Goal: Information Seeking & Learning: Learn about a topic

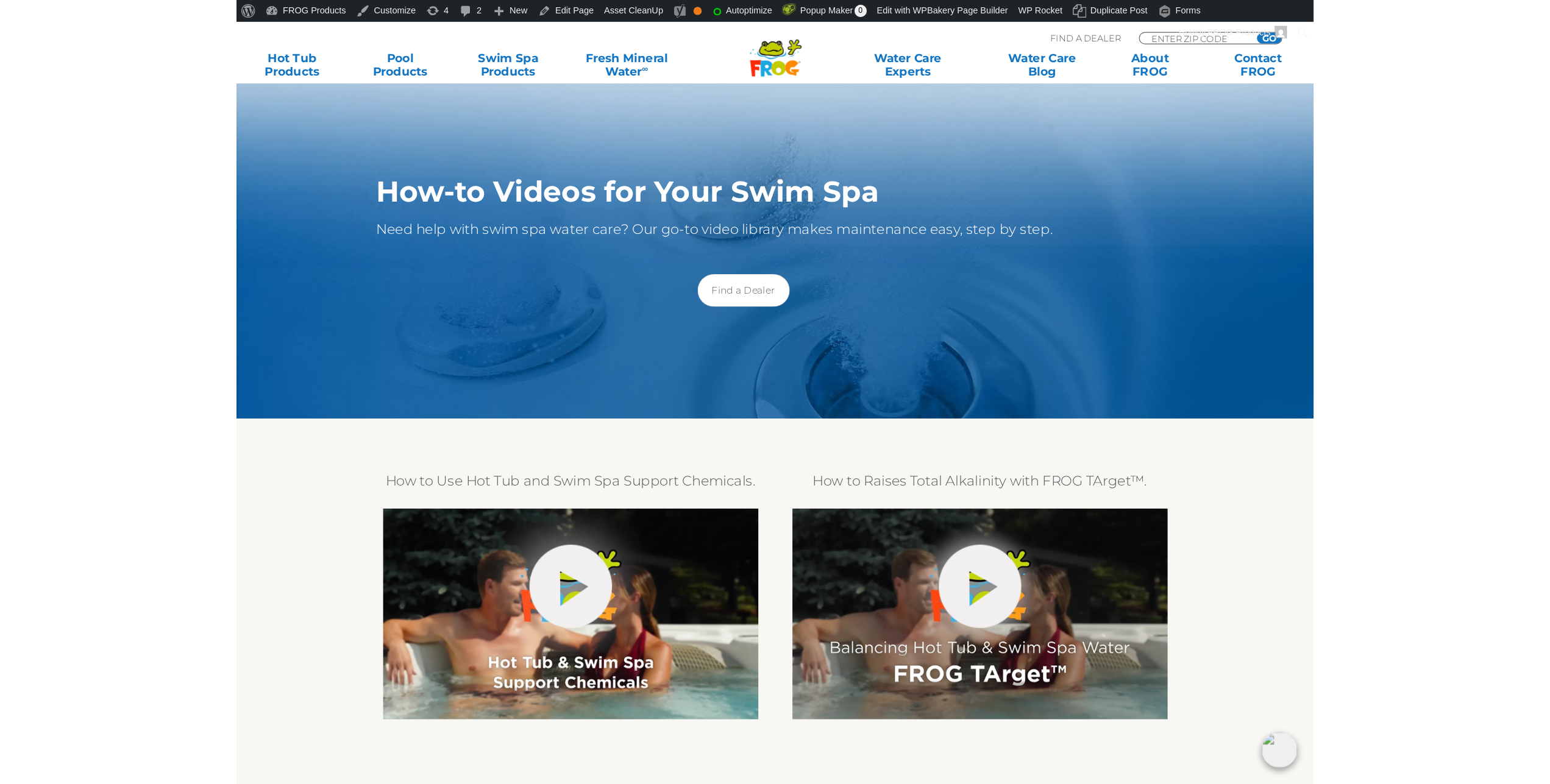
scroll to position [186, 0]
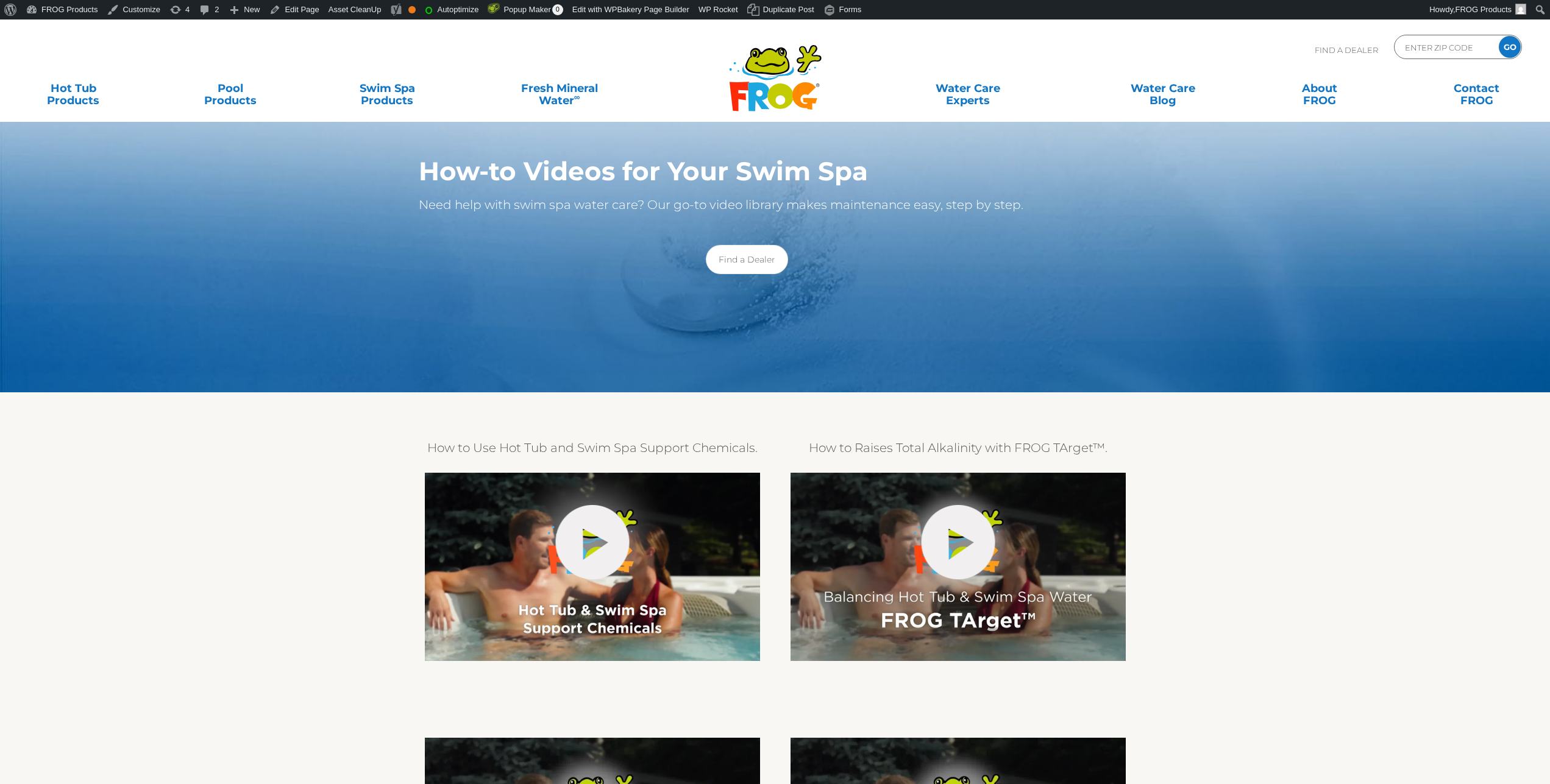
scroll to position [186, 0]
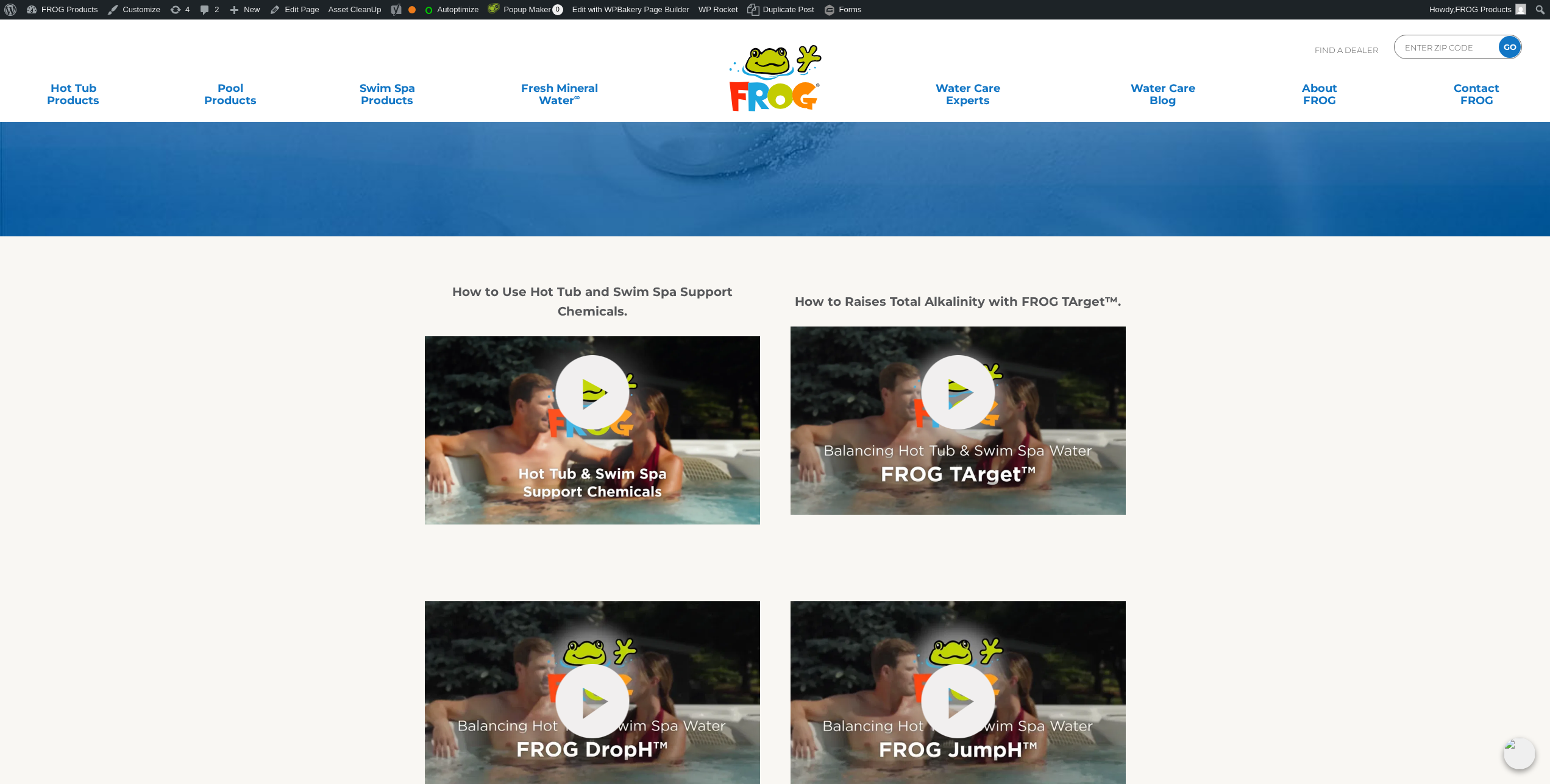
scroll to position [186, 0]
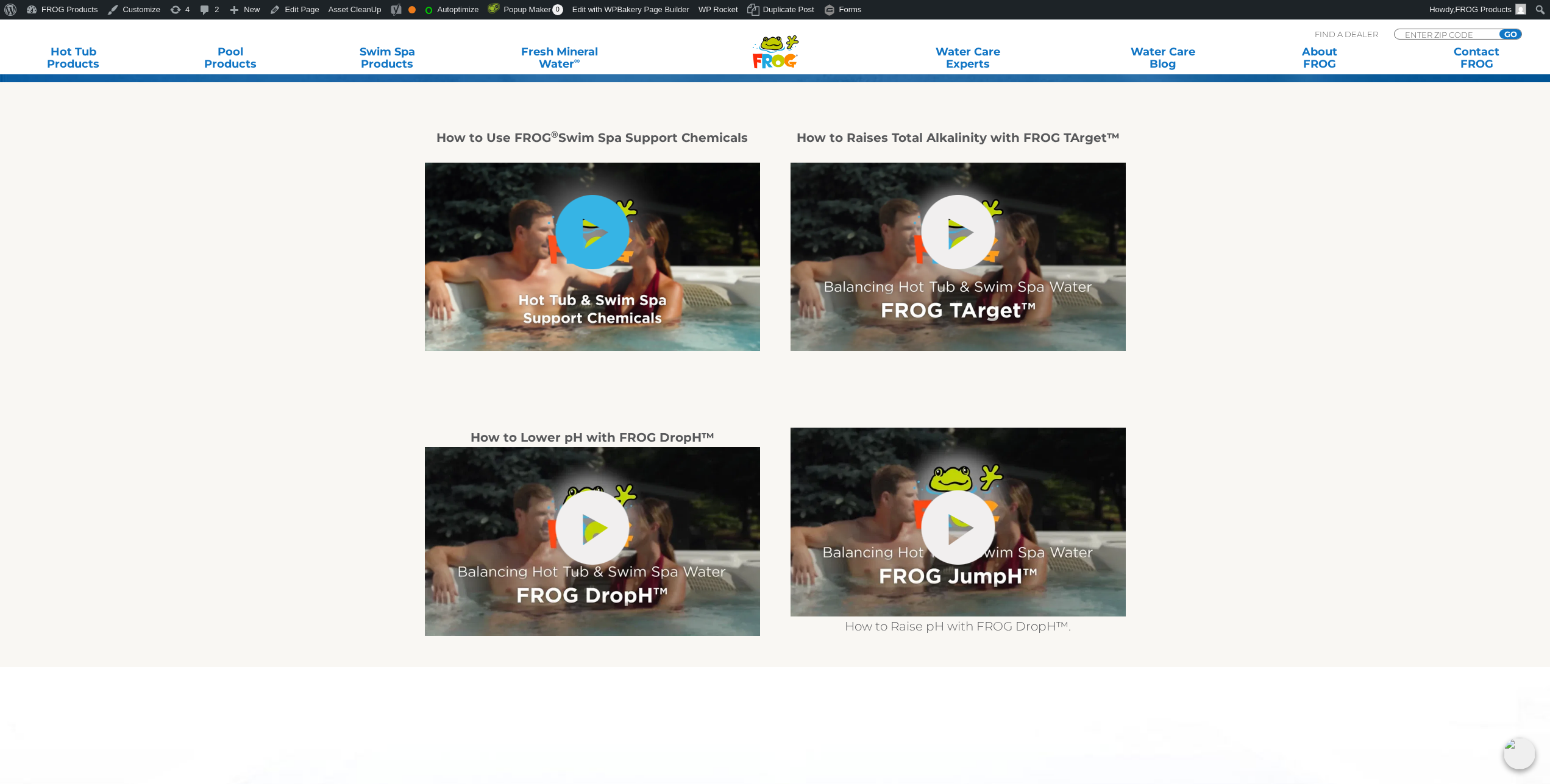
scroll to position [373, 0]
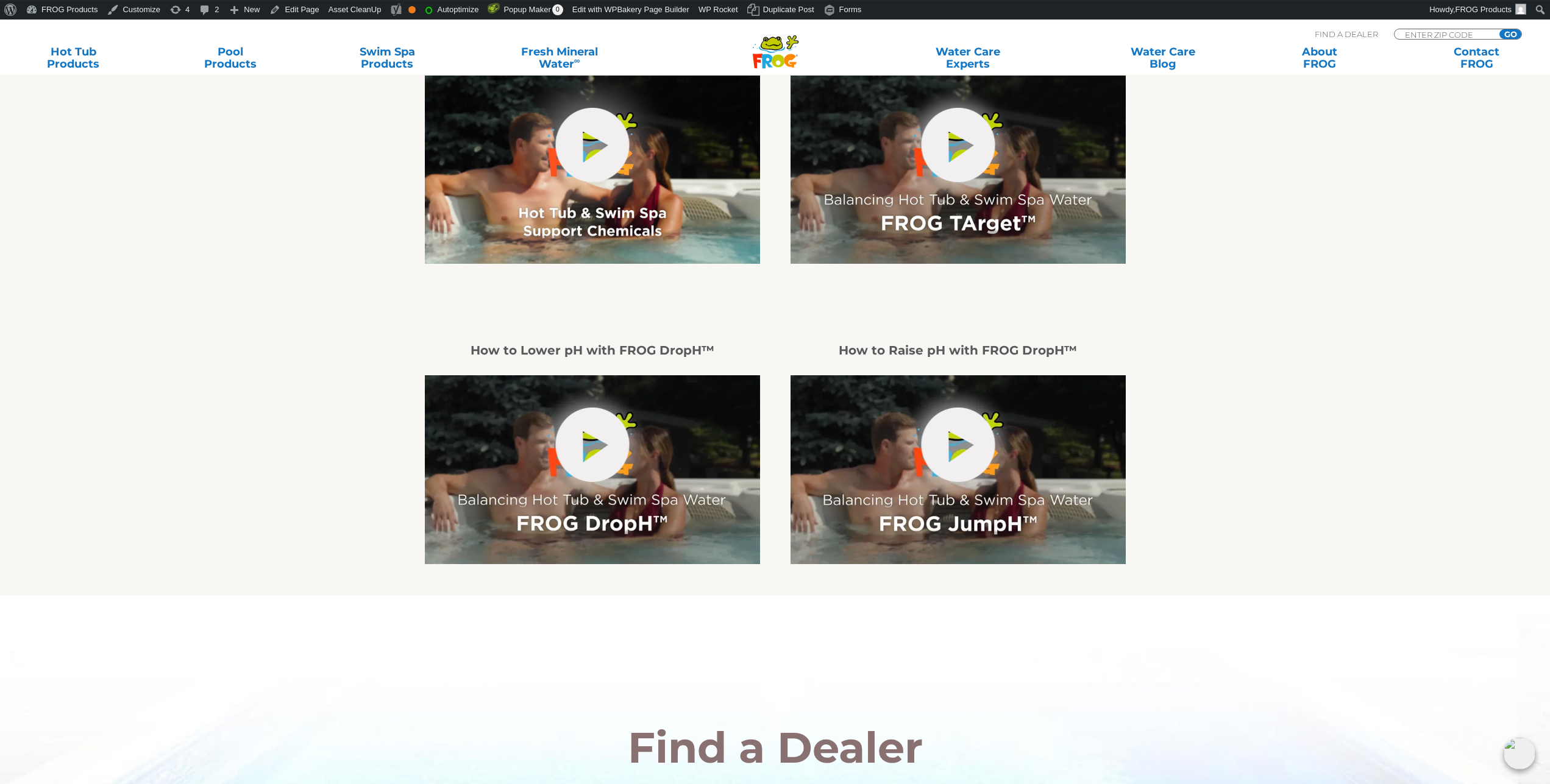
scroll to position [435, 0]
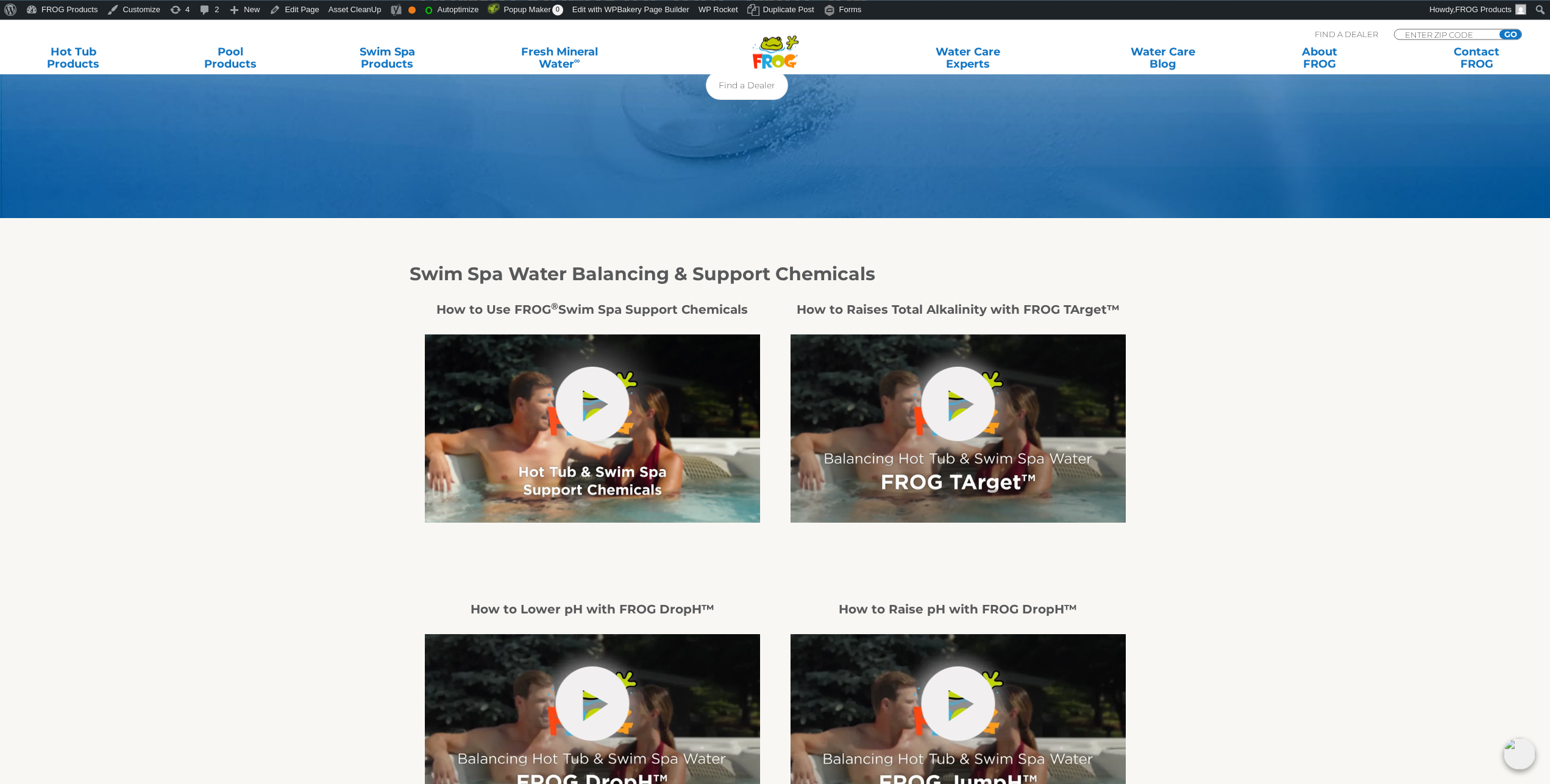
scroll to position [125, 0]
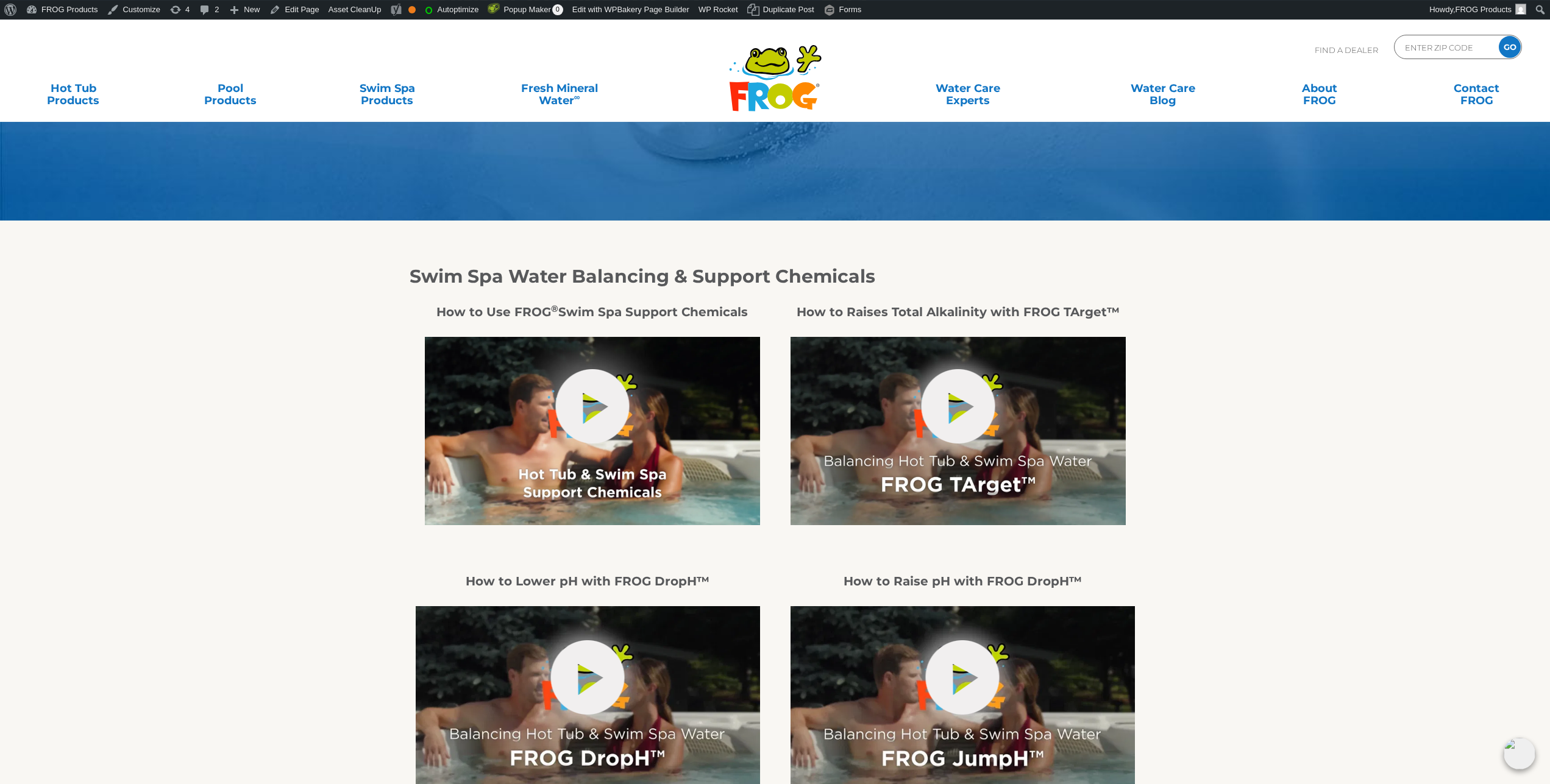
scroll to position [311, 0]
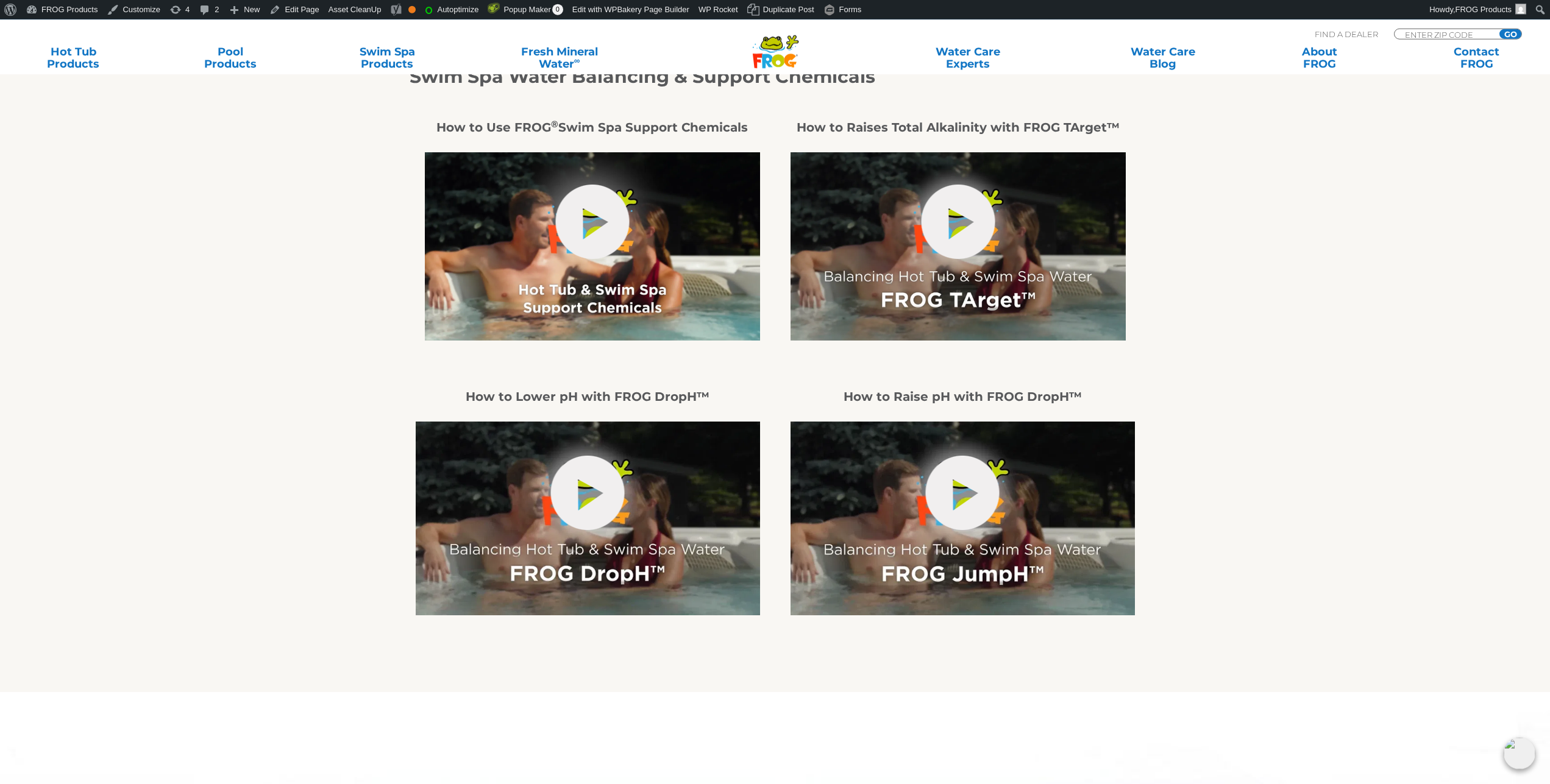
scroll to position [373, 0]
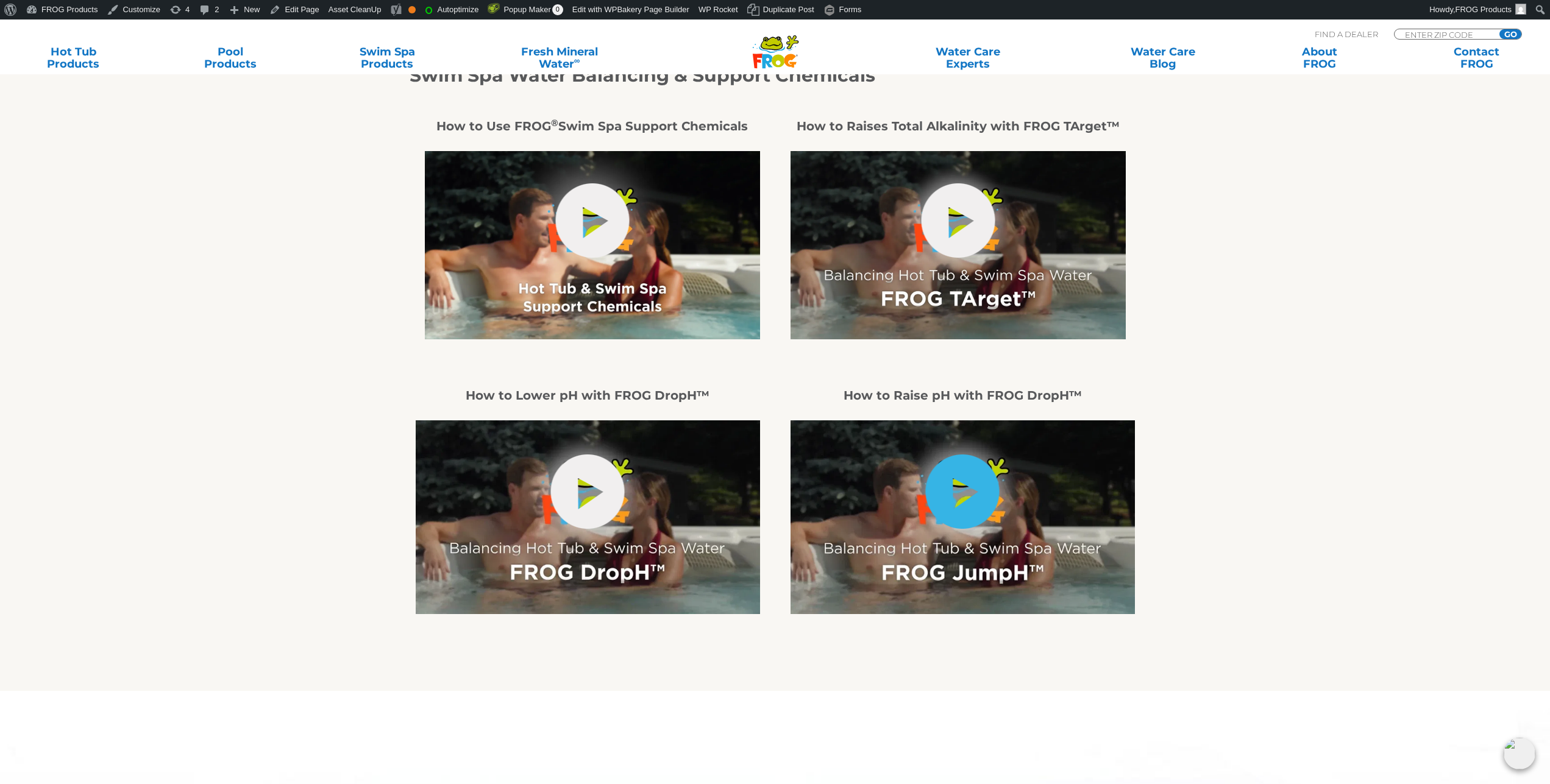
click at [983, 511] on link "hide-me" at bounding box center [963, 491] width 74 height 74
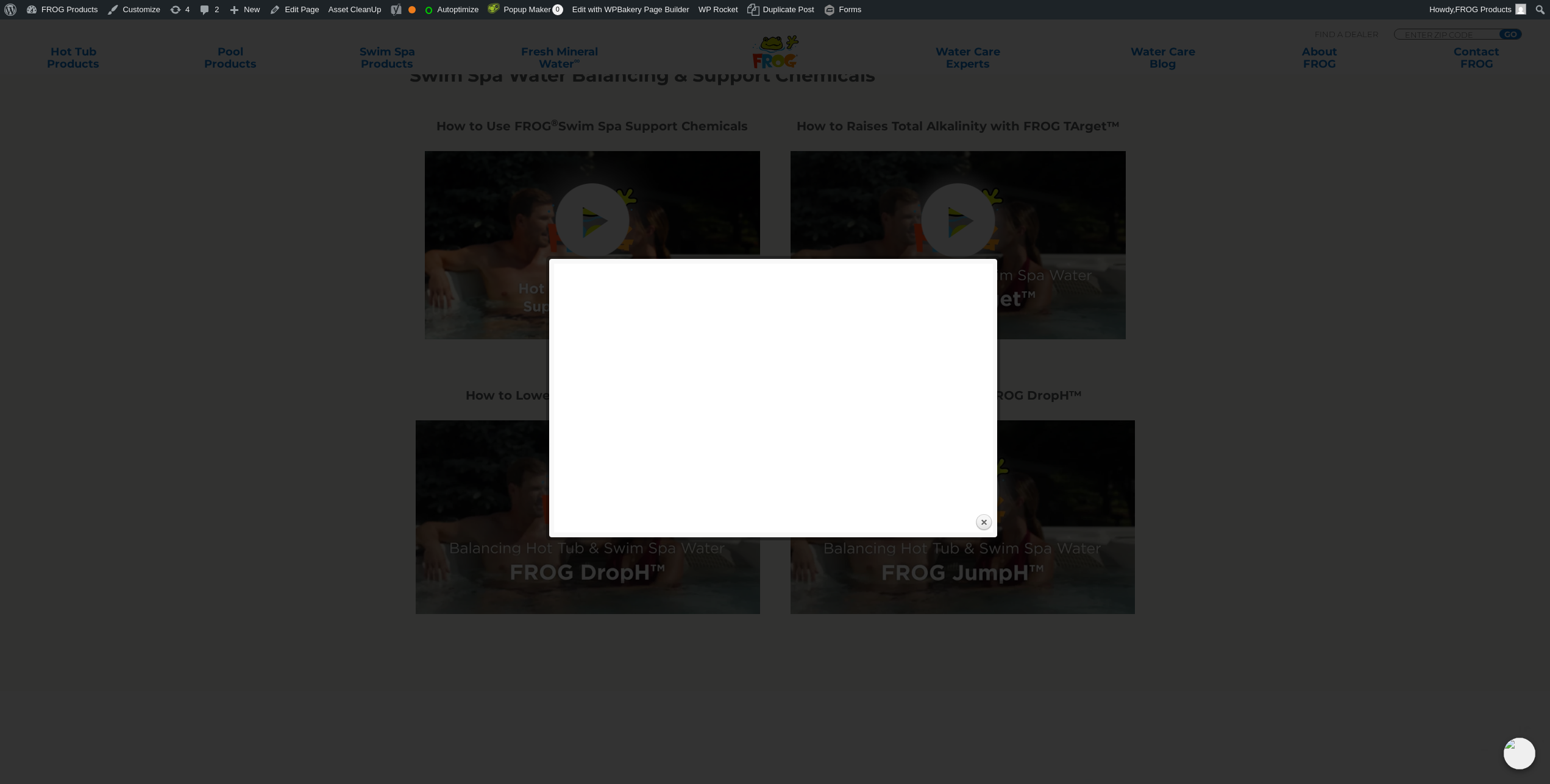
click at [995, 528] on div "Expand next previous Play Previous 1/1" at bounding box center [779, 398] width 450 height 269
click at [979, 524] on link "Close" at bounding box center [984, 523] width 18 height 18
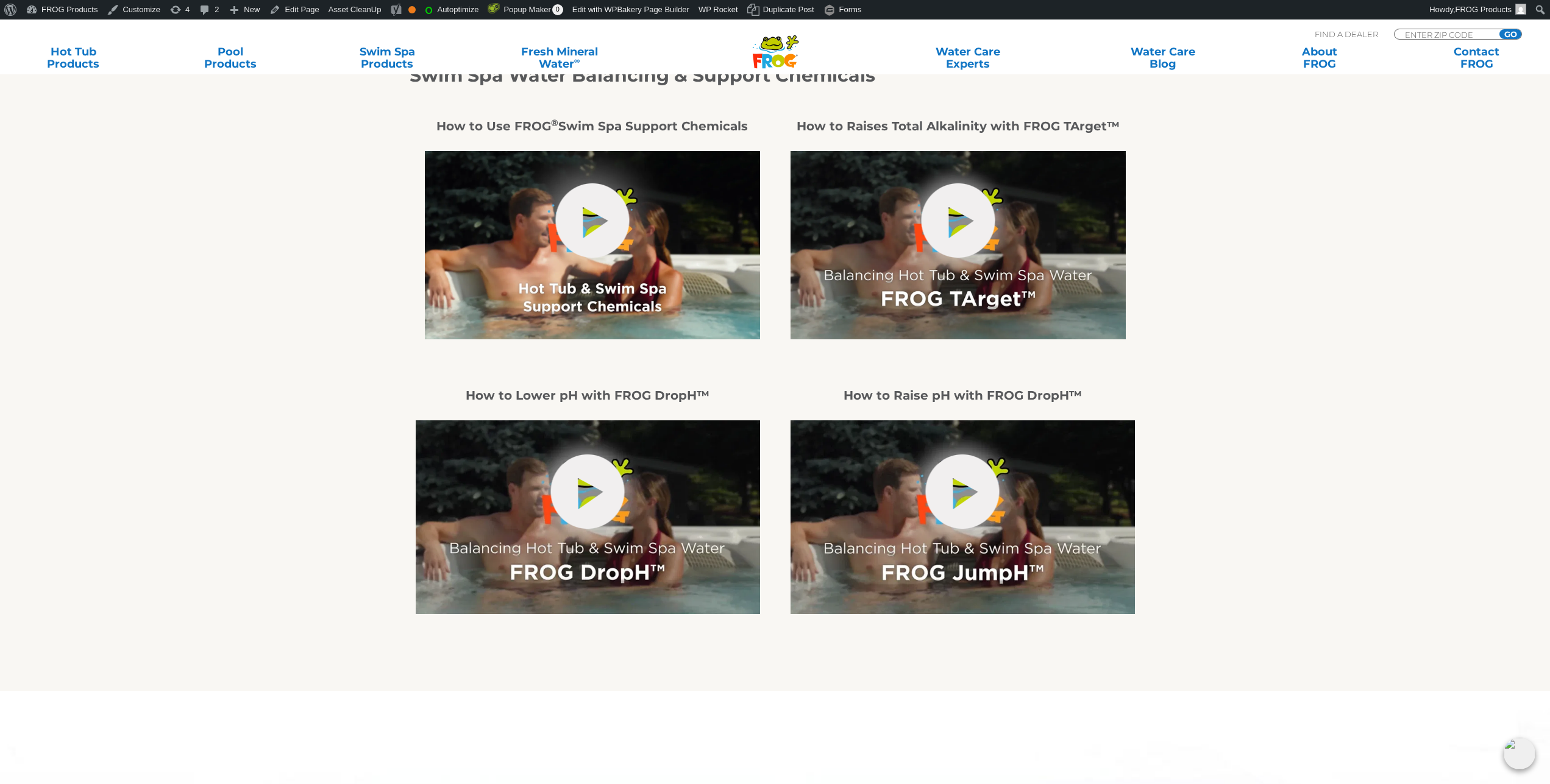
click at [320, 245] on section "Swim Spa Water Balancing & Support Chemicals How to Use FROG ® Swim Spa Support…" at bounding box center [775, 317] width 1550 height 595
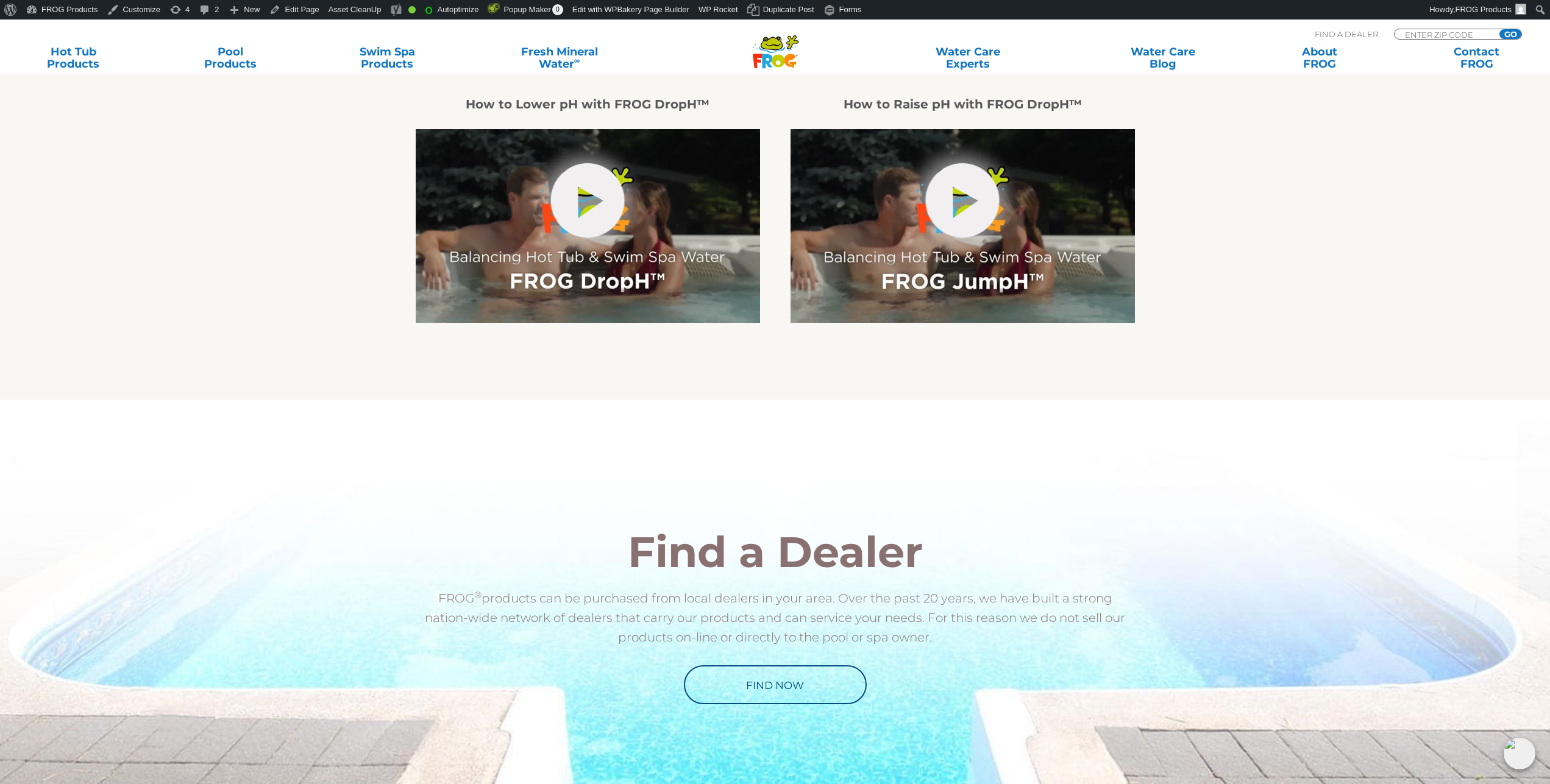
scroll to position [353, 0]
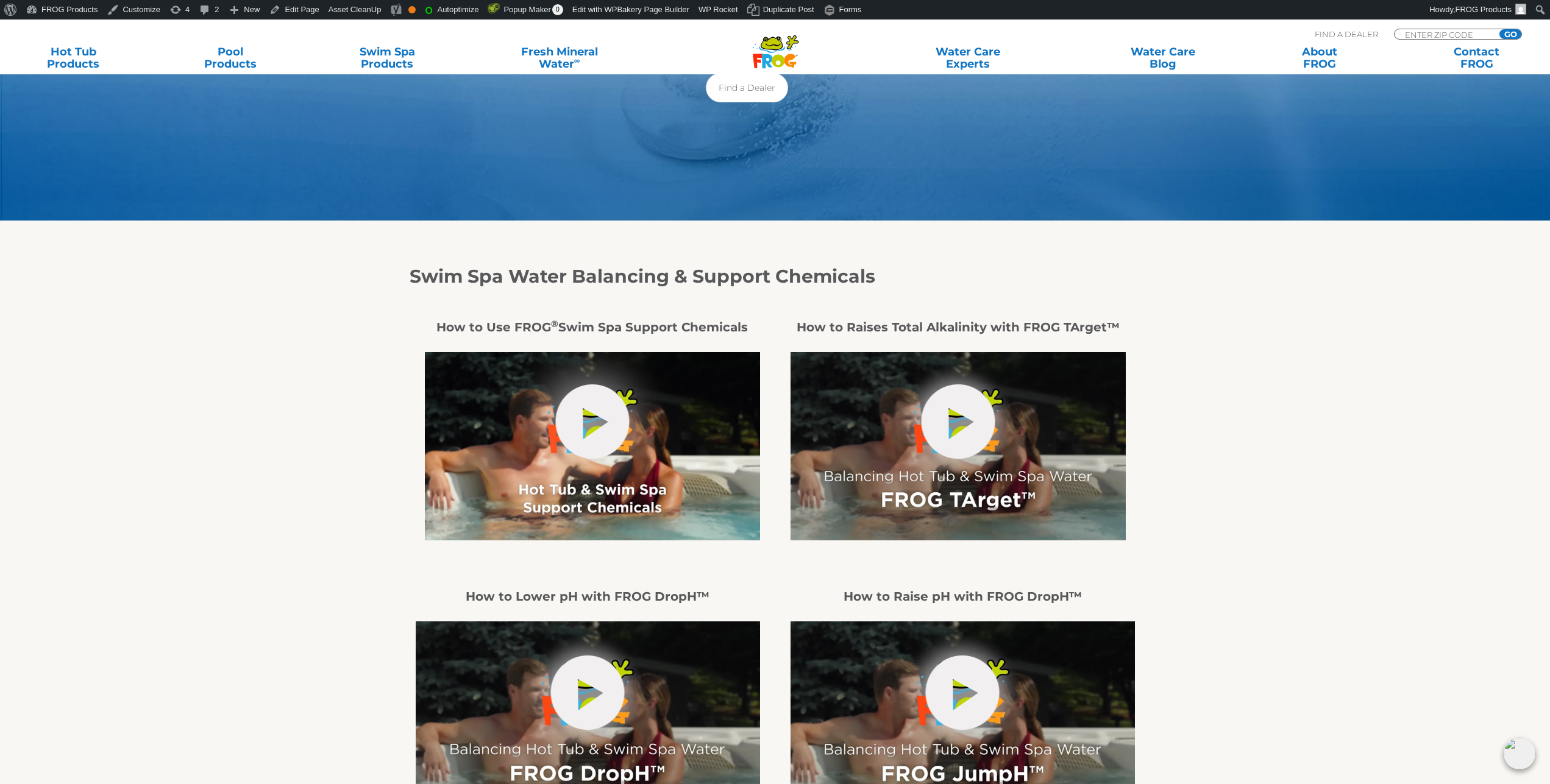
scroll to position [148, 0]
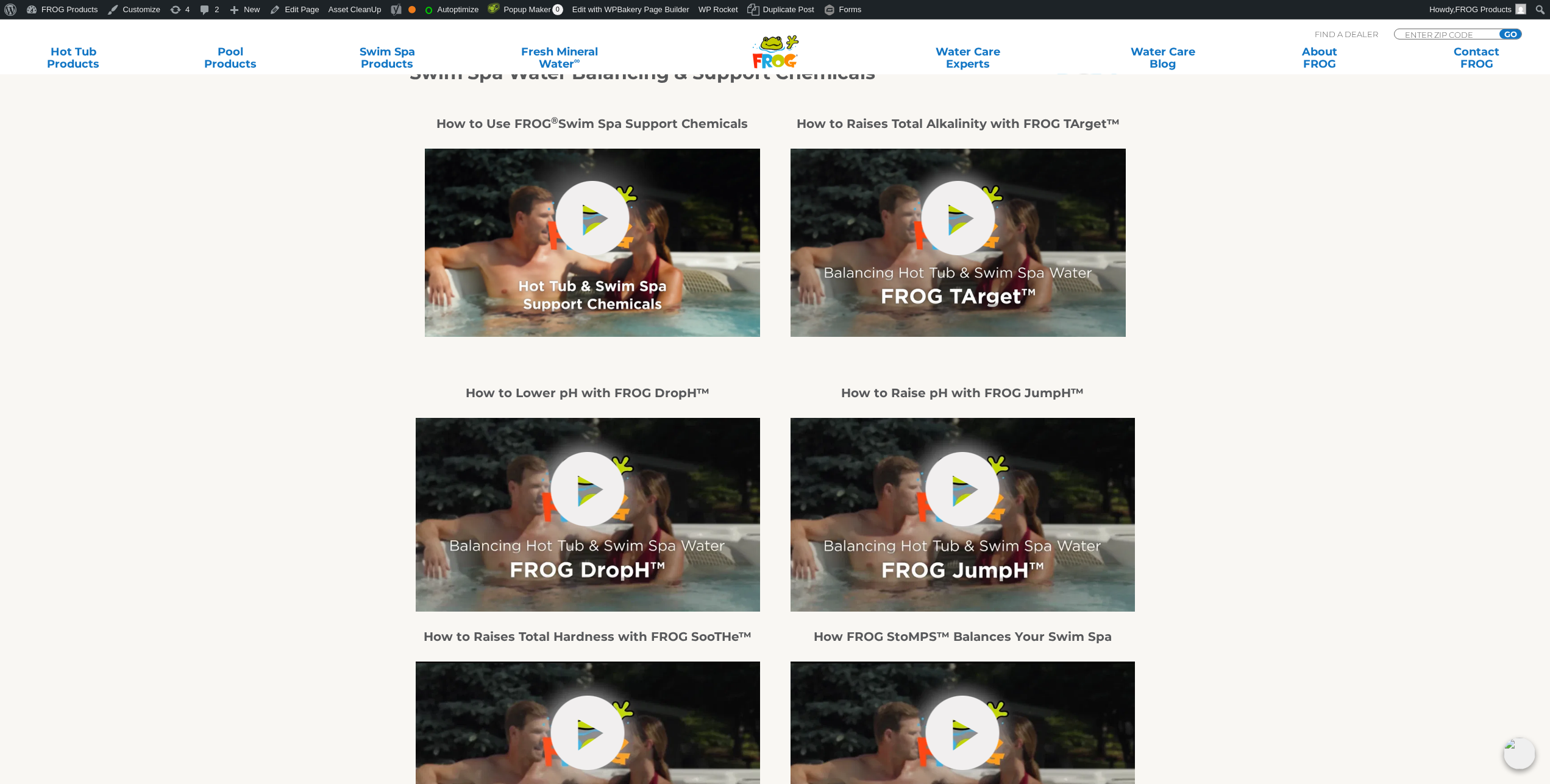
scroll to position [311, 0]
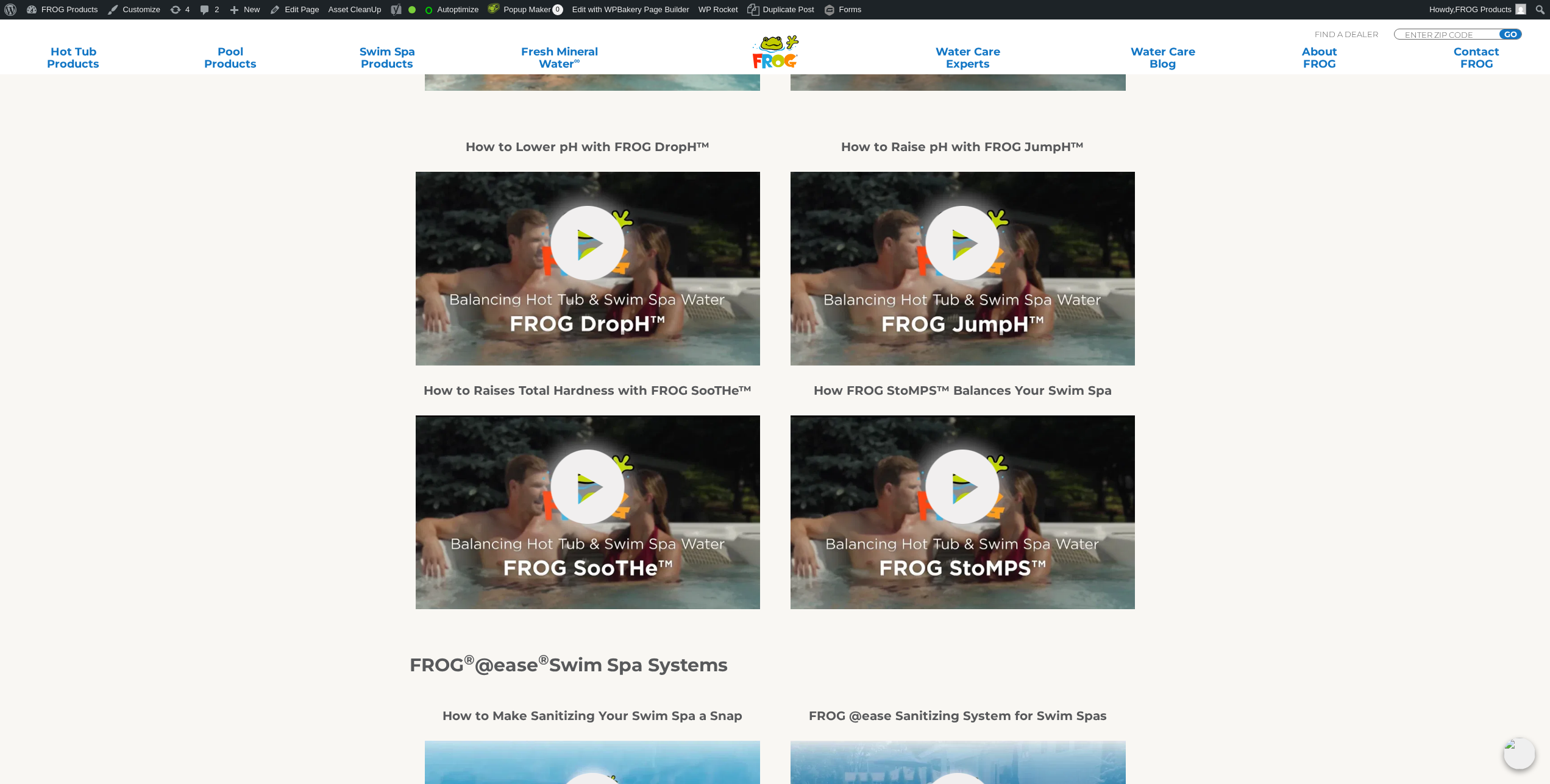
scroll to position [248, 0]
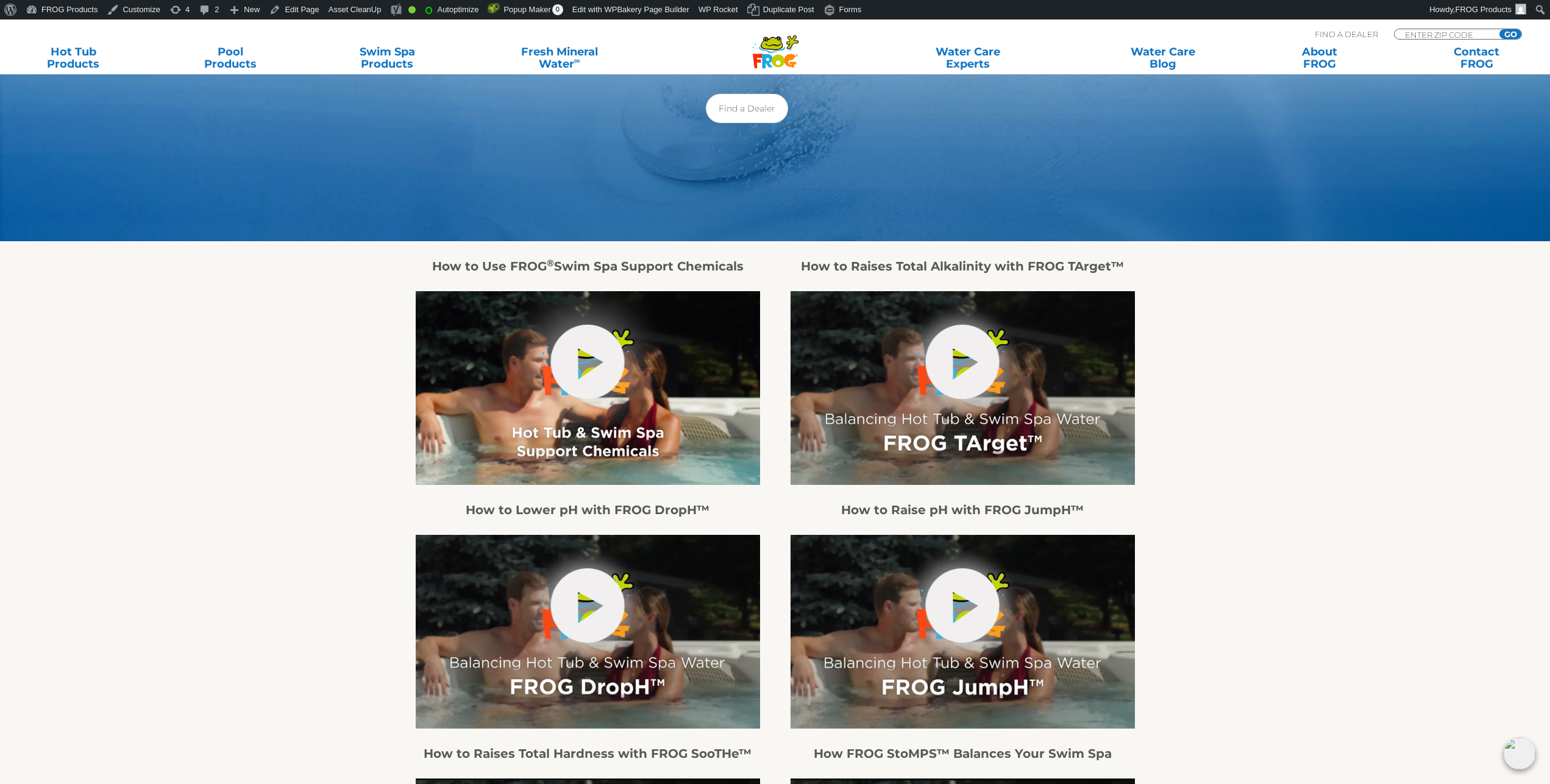
scroll to position [186, 0]
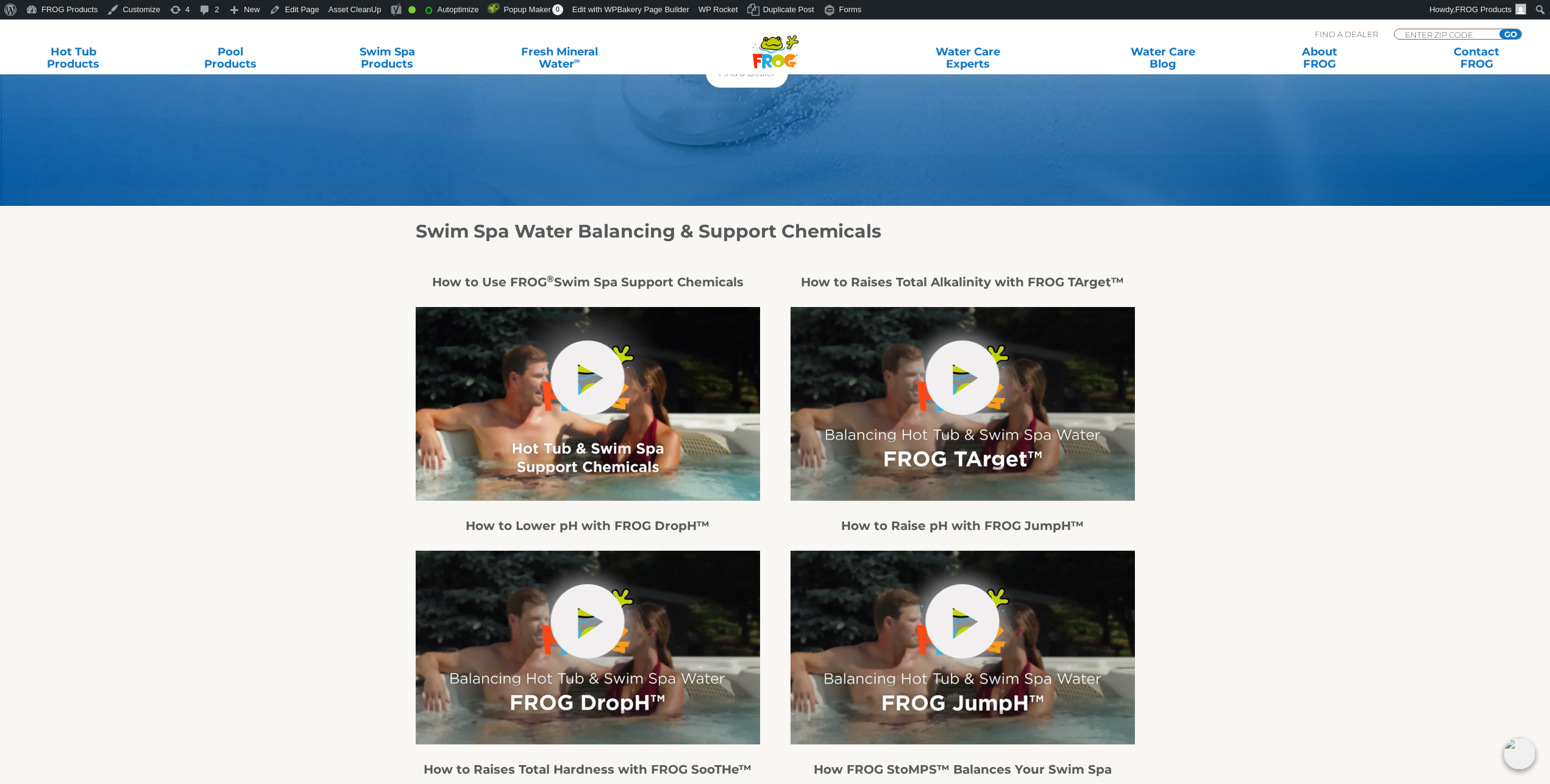
scroll to position [559, 0]
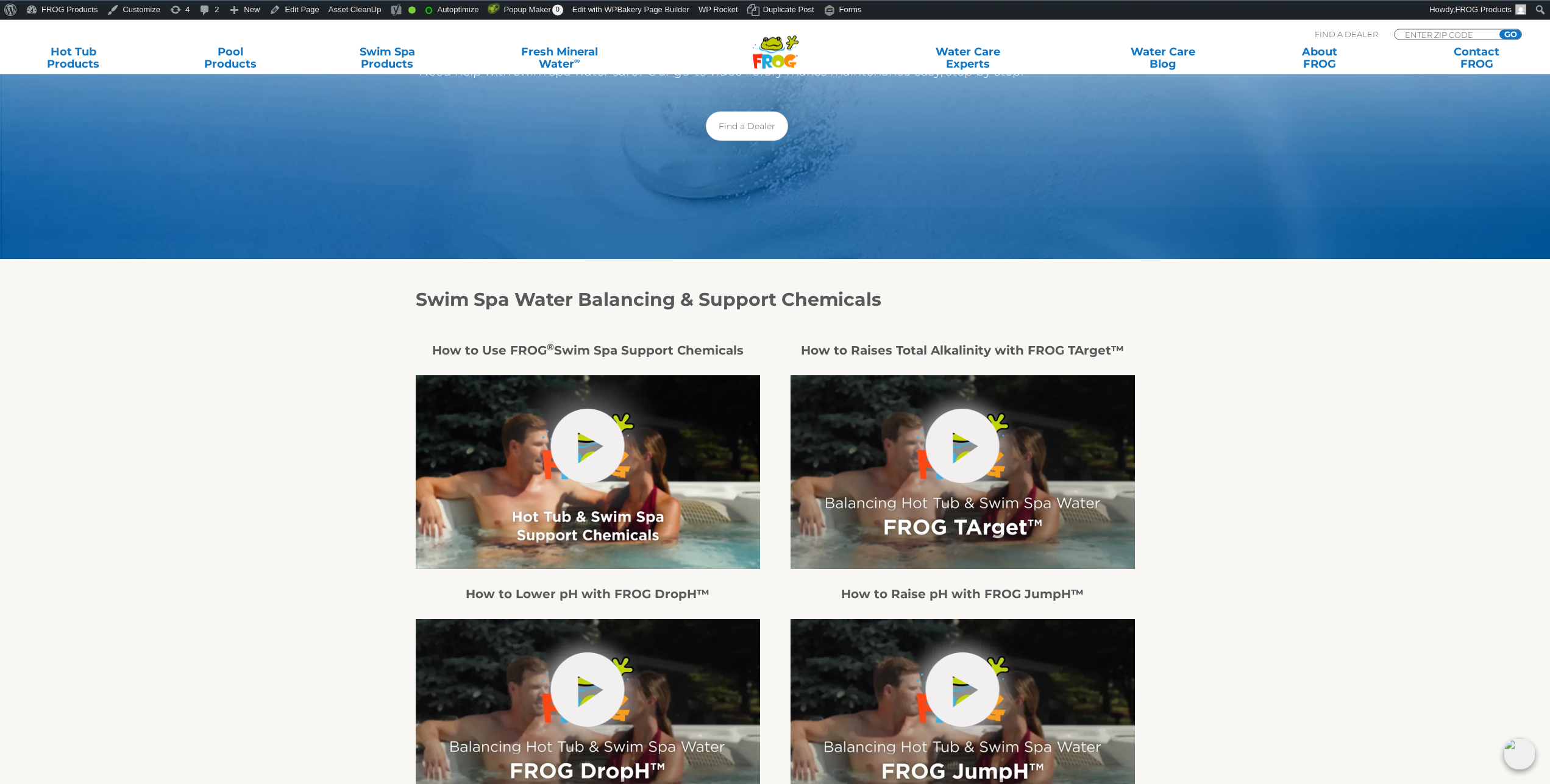
scroll to position [125, 0]
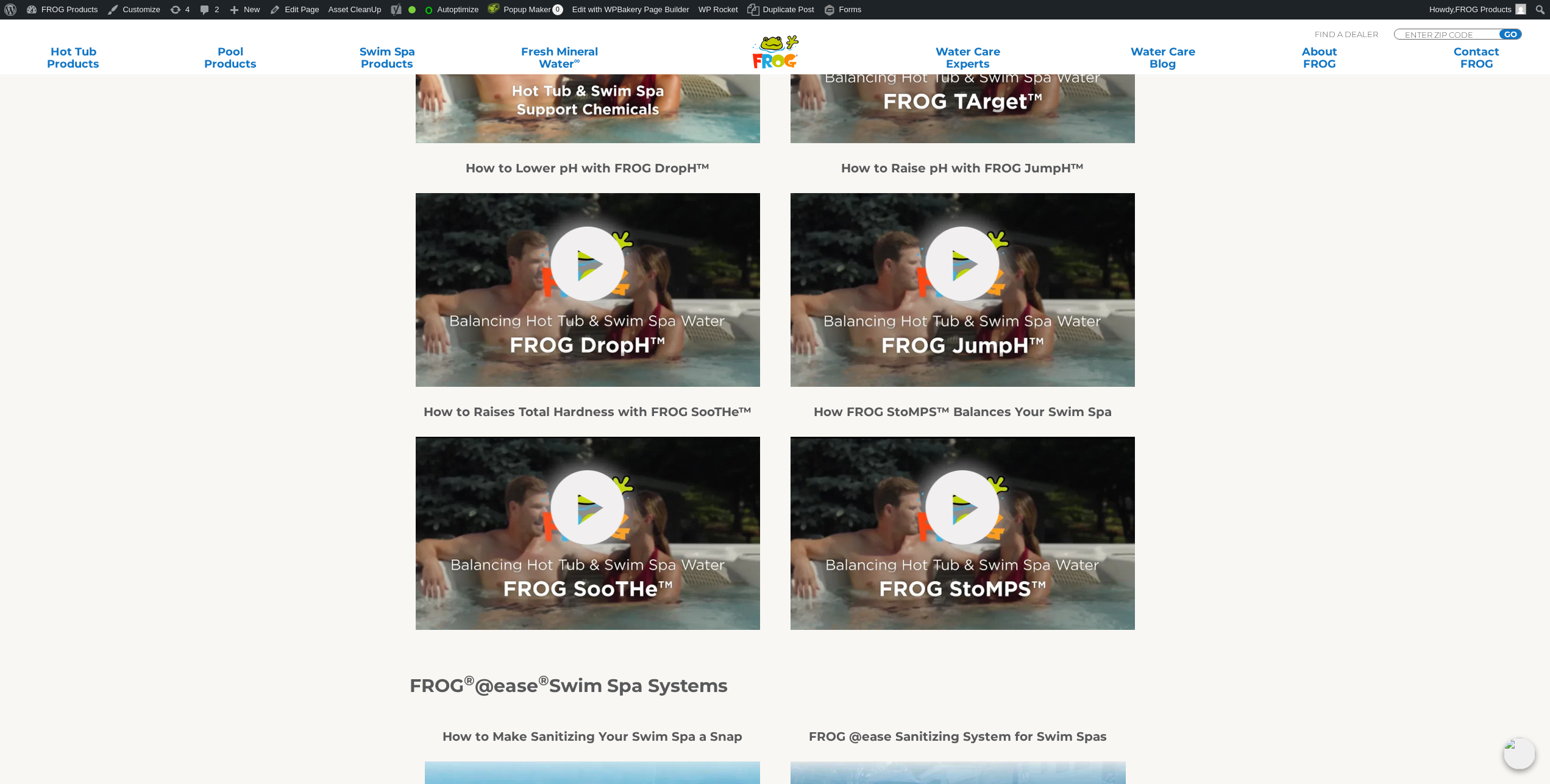
scroll to position [808, 0]
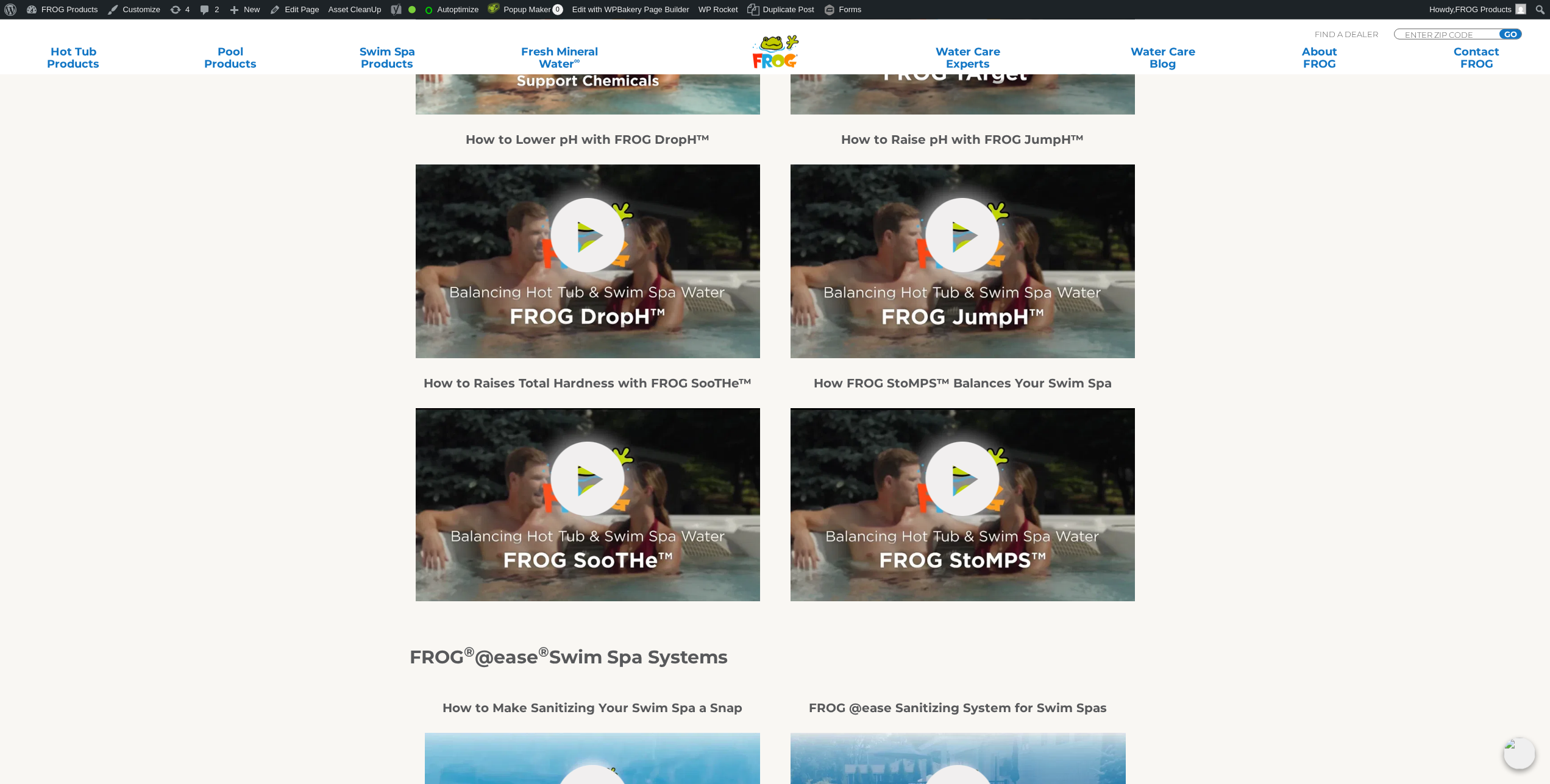
scroll to position [684, 0]
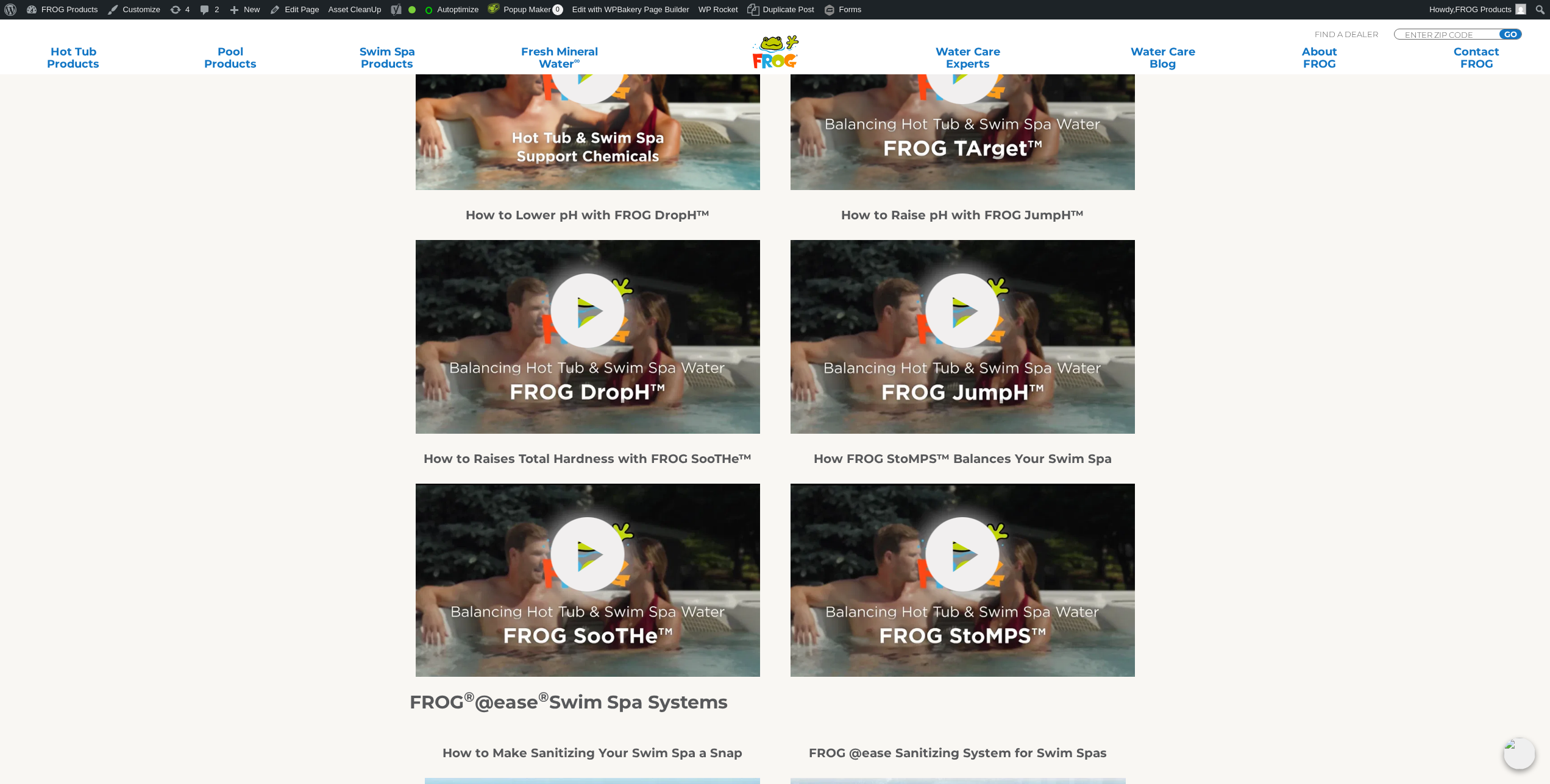
scroll to position [808, 0]
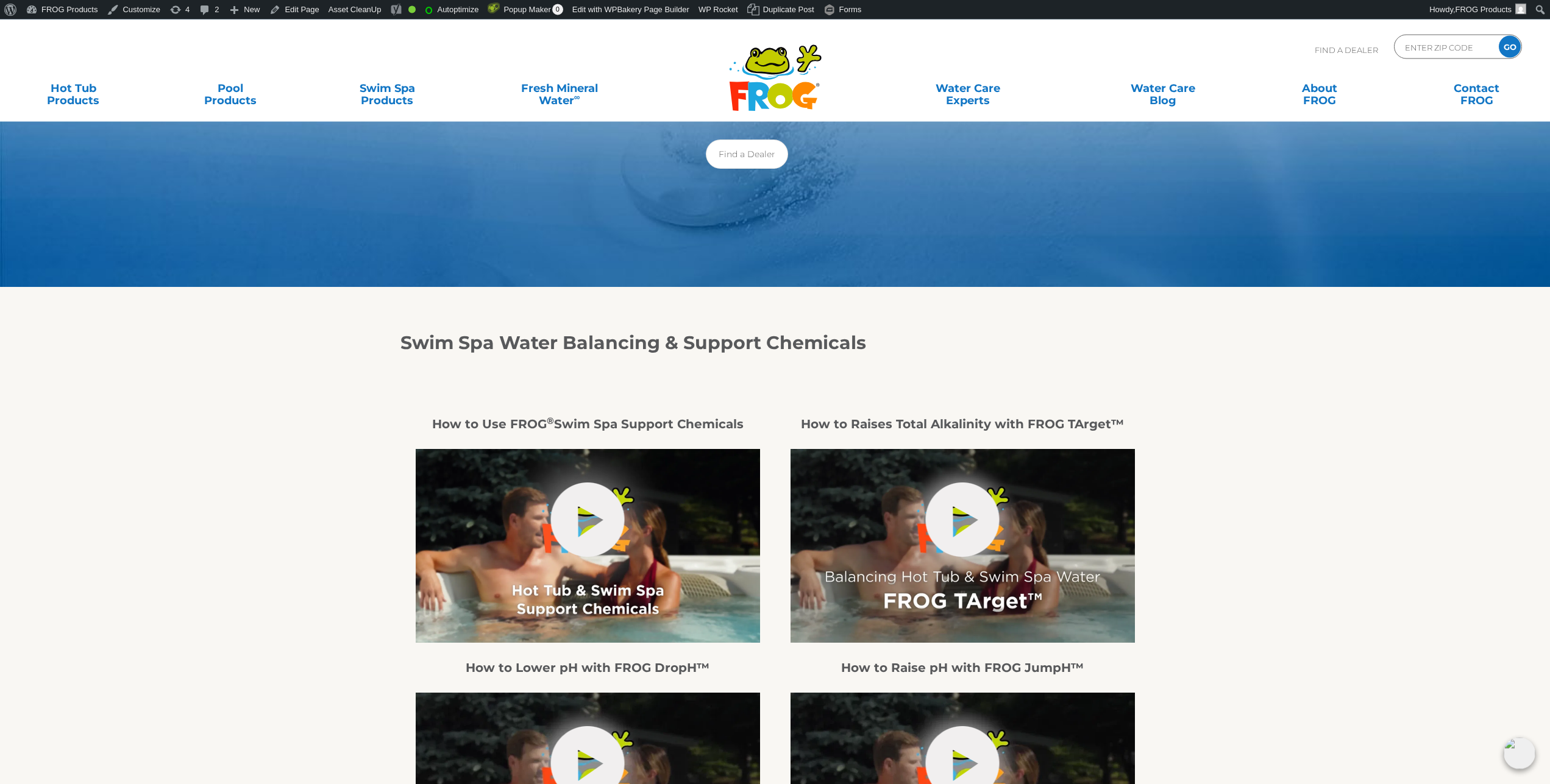
scroll to position [62, 0]
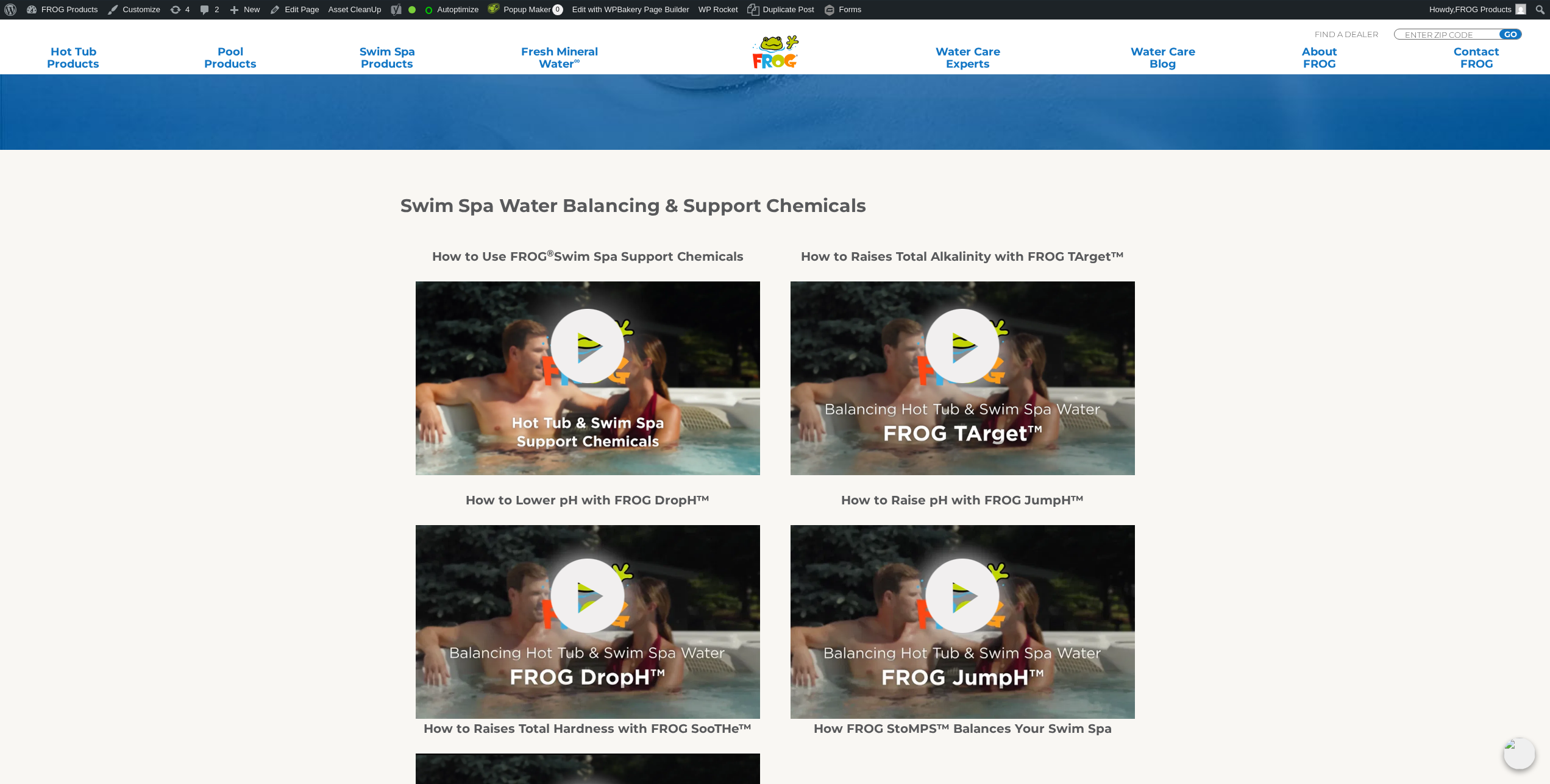
scroll to position [248, 0]
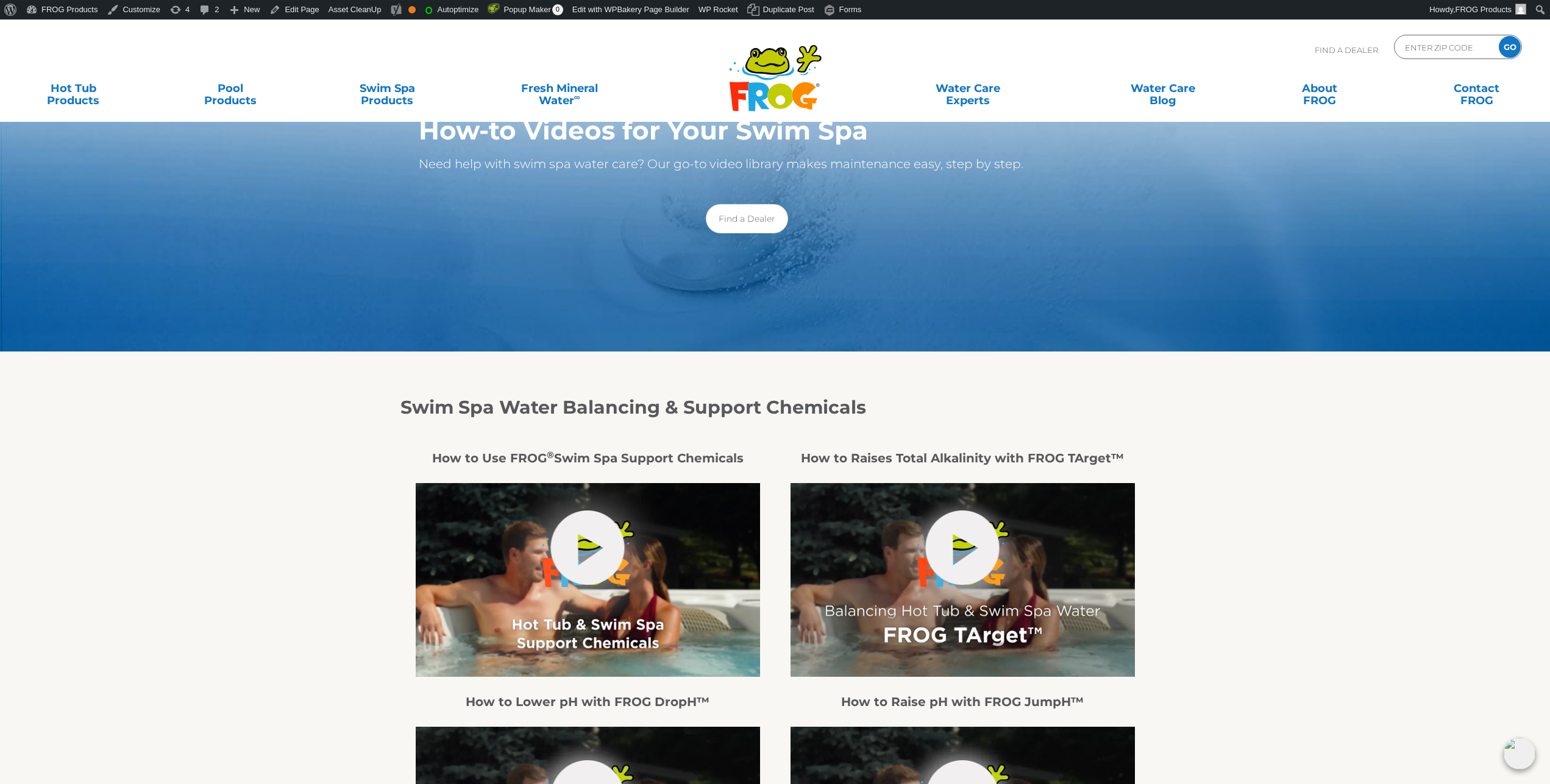
scroll to position [62, 0]
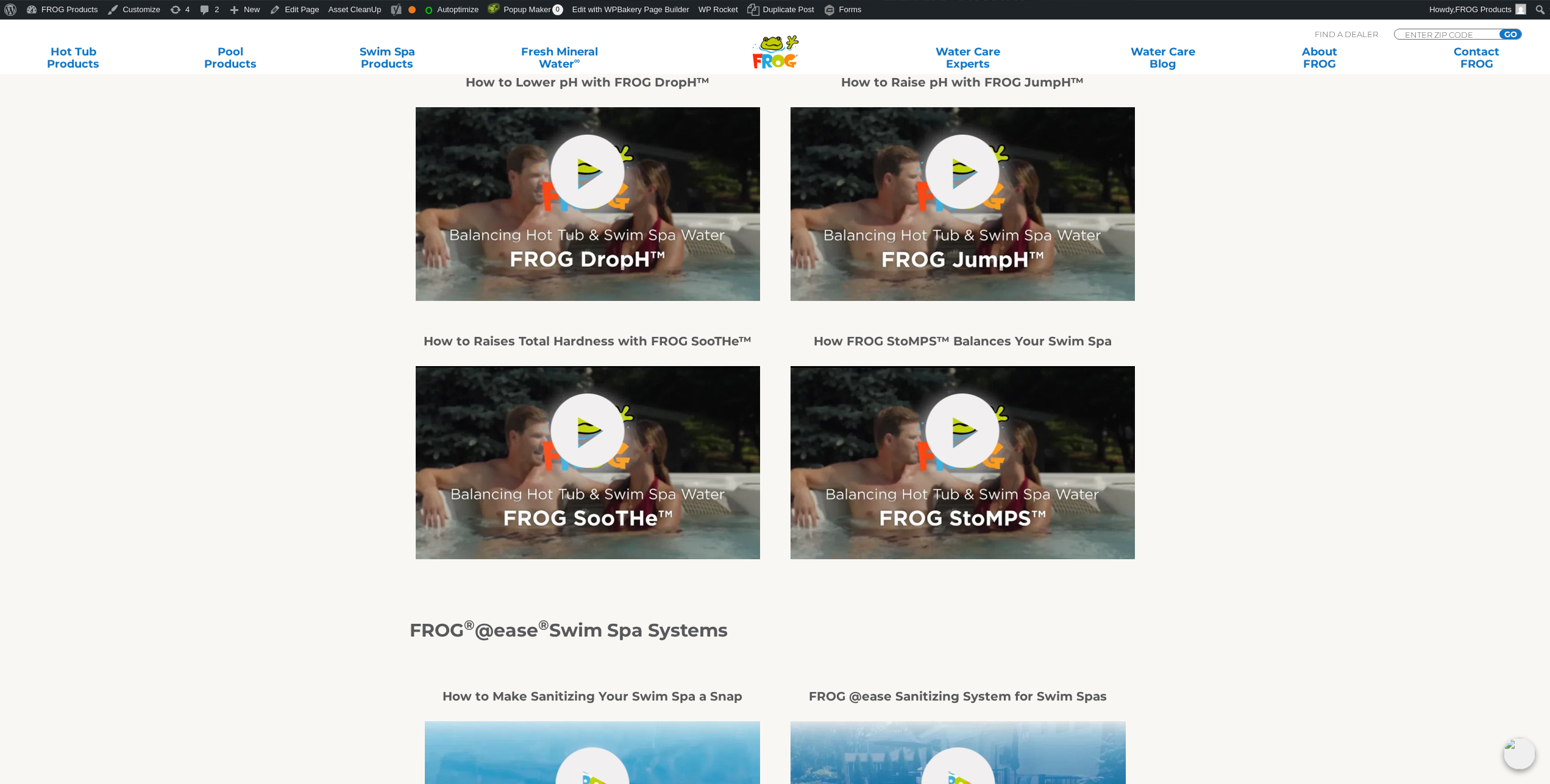
scroll to position [684, 0]
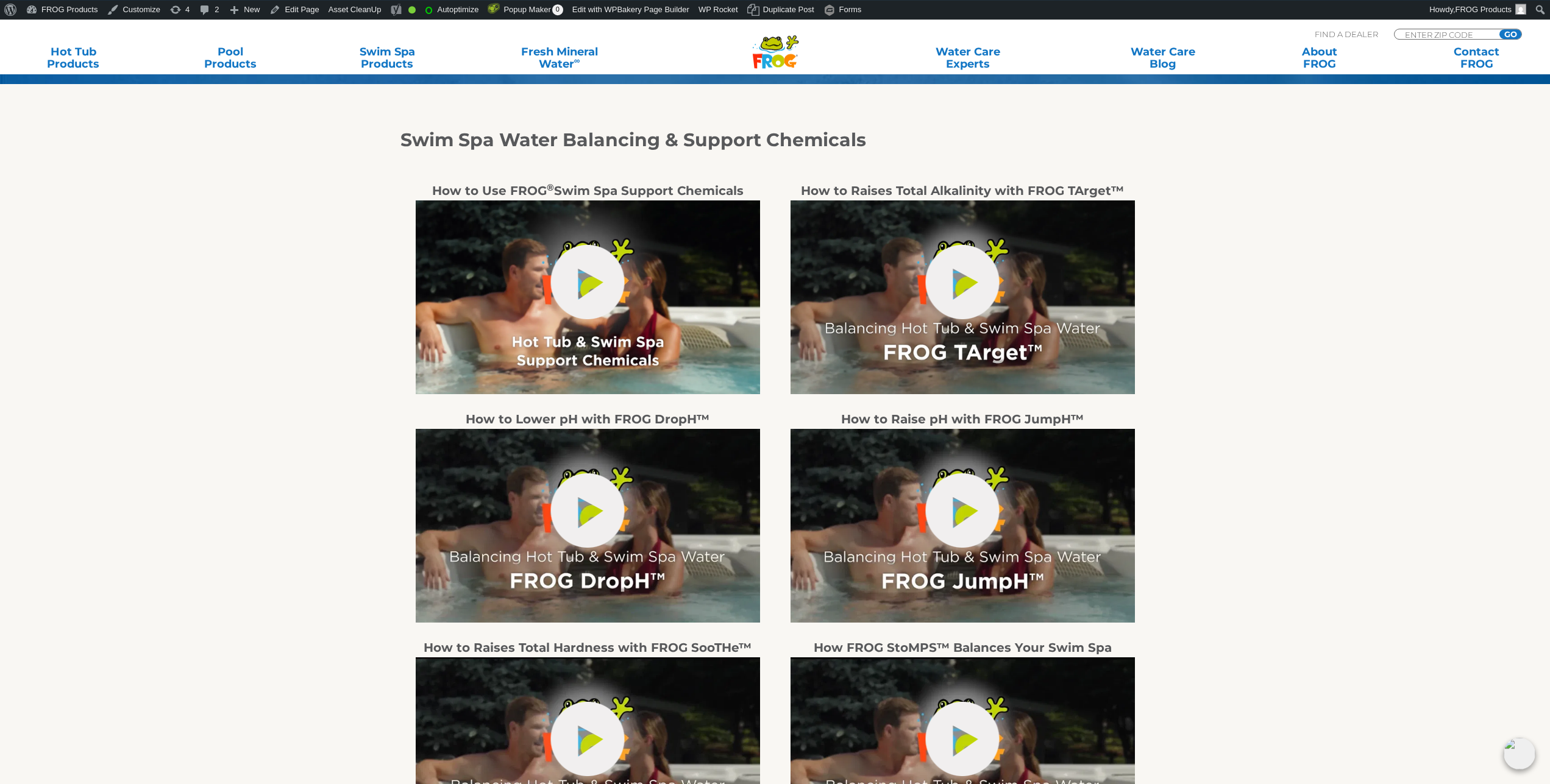
scroll to position [435, 0]
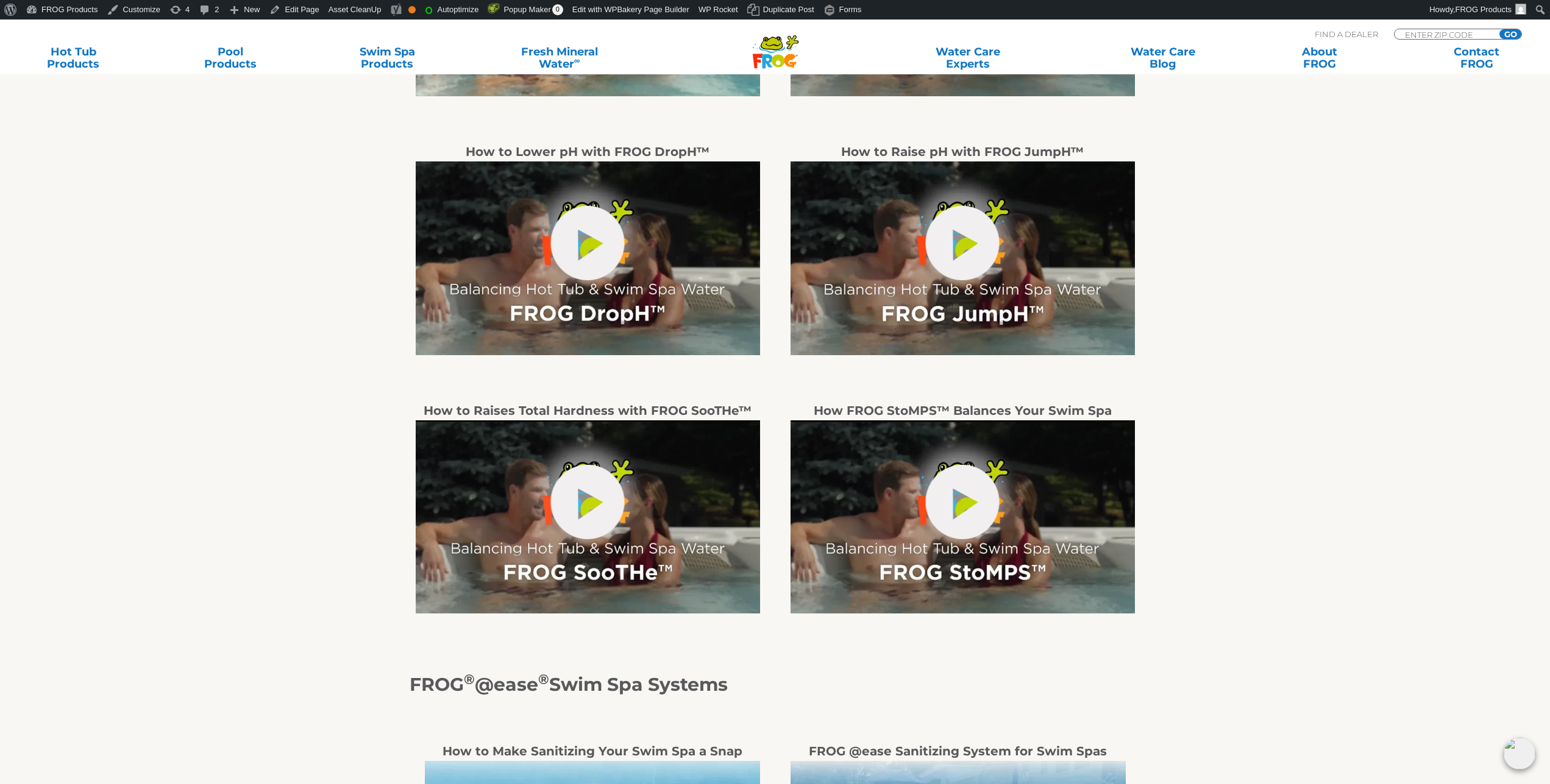
scroll to position [932, 0]
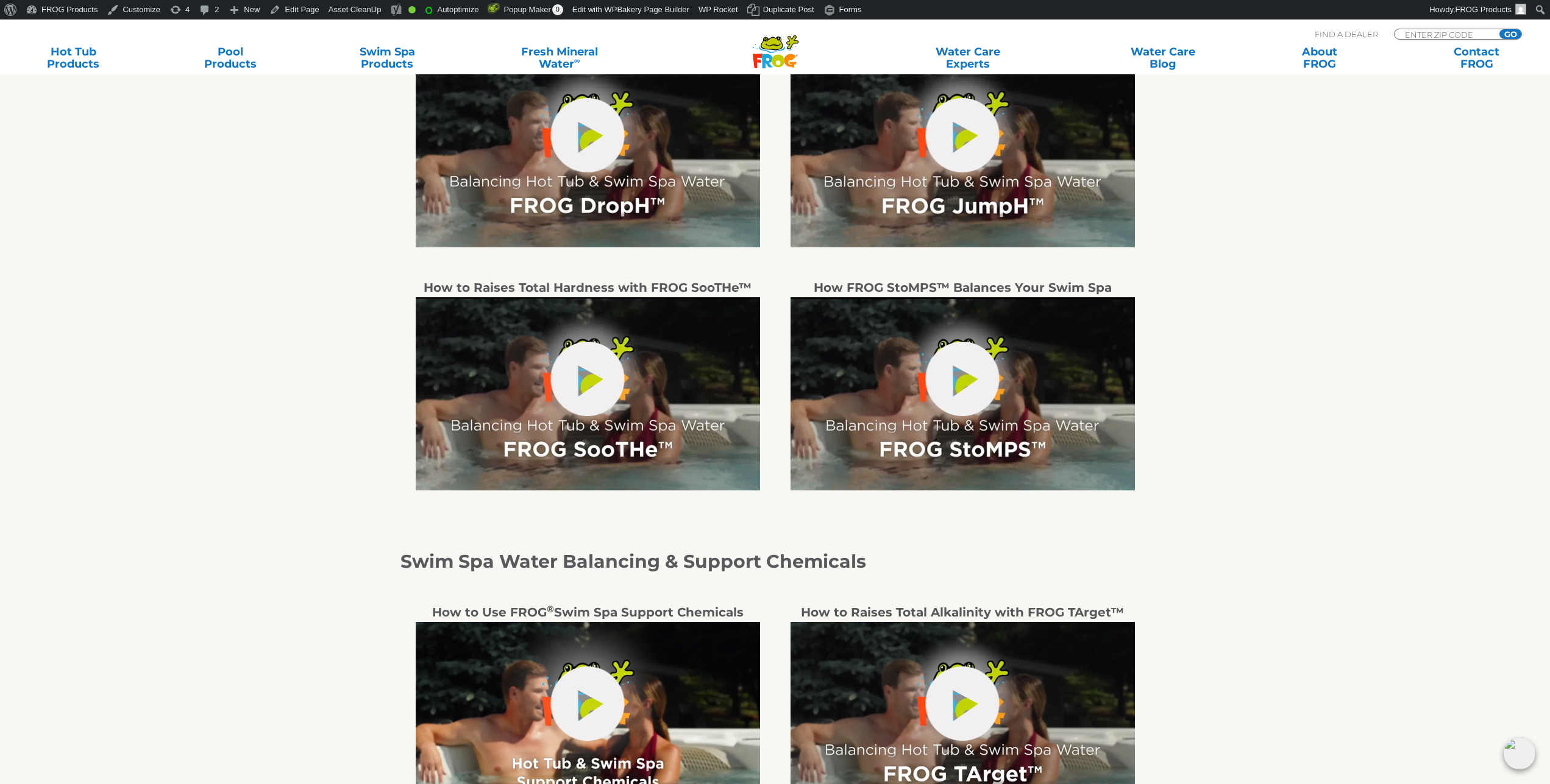
scroll to position [435, 0]
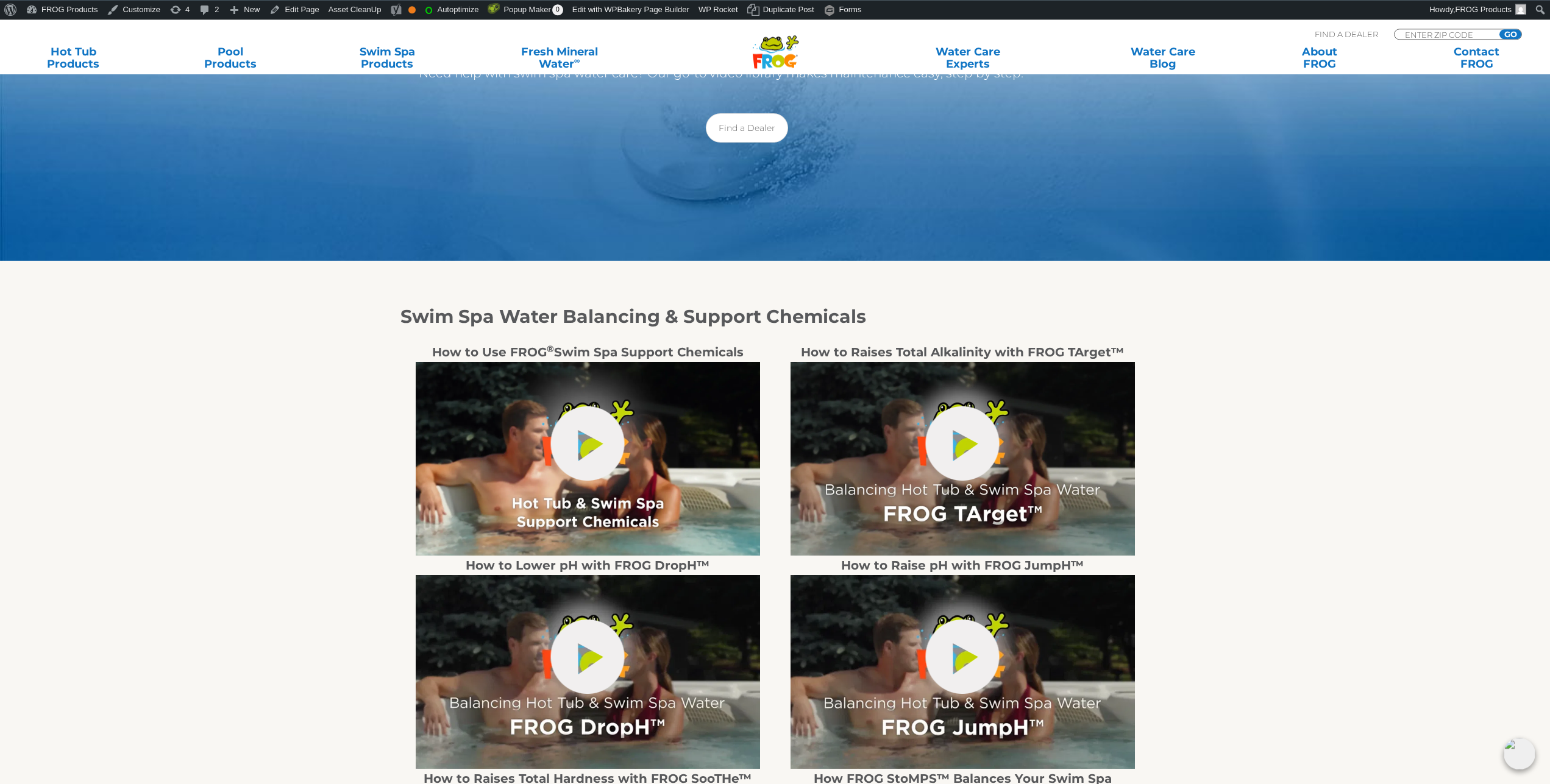
scroll to position [125, 0]
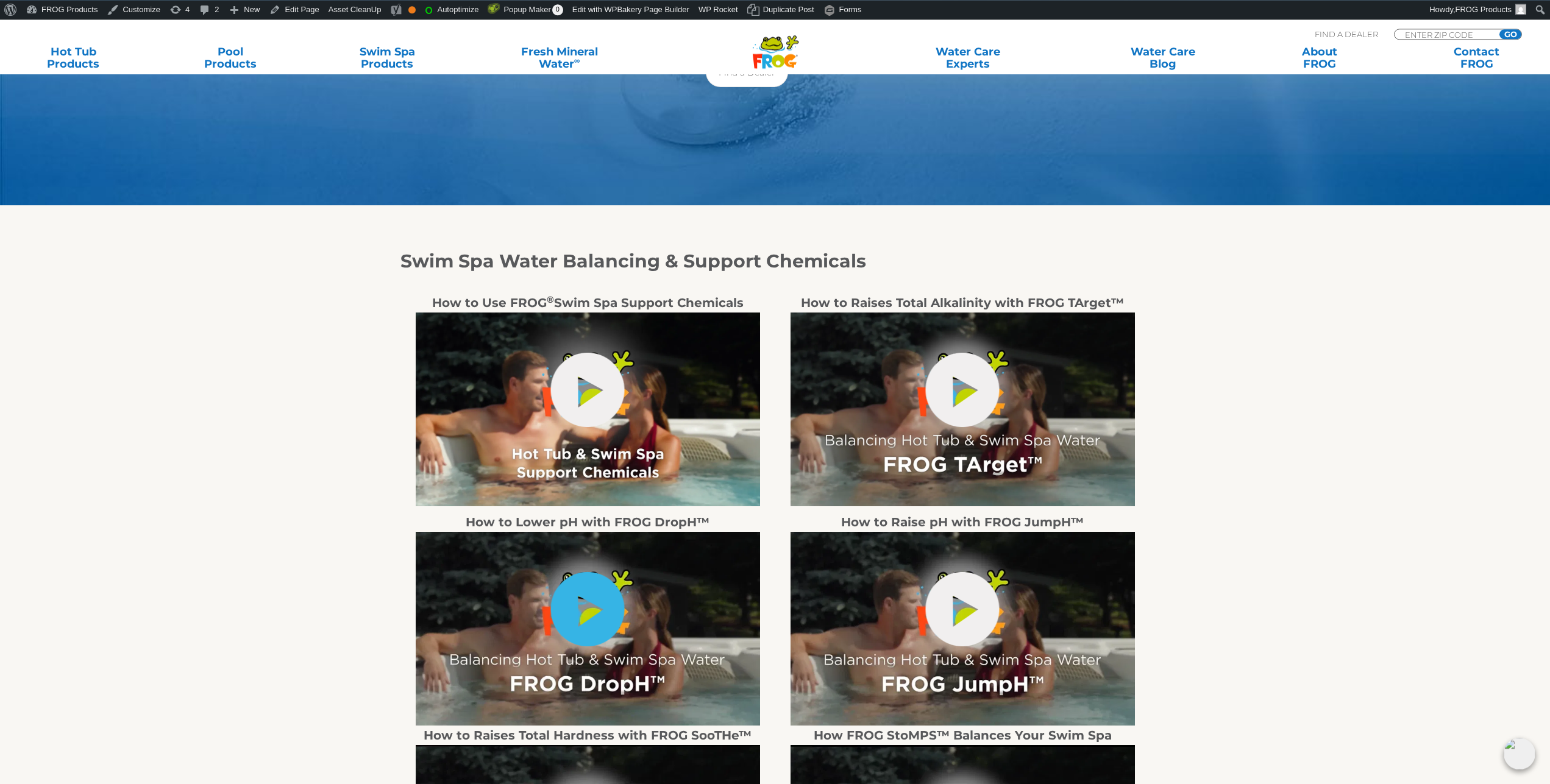
scroll to position [186, 0]
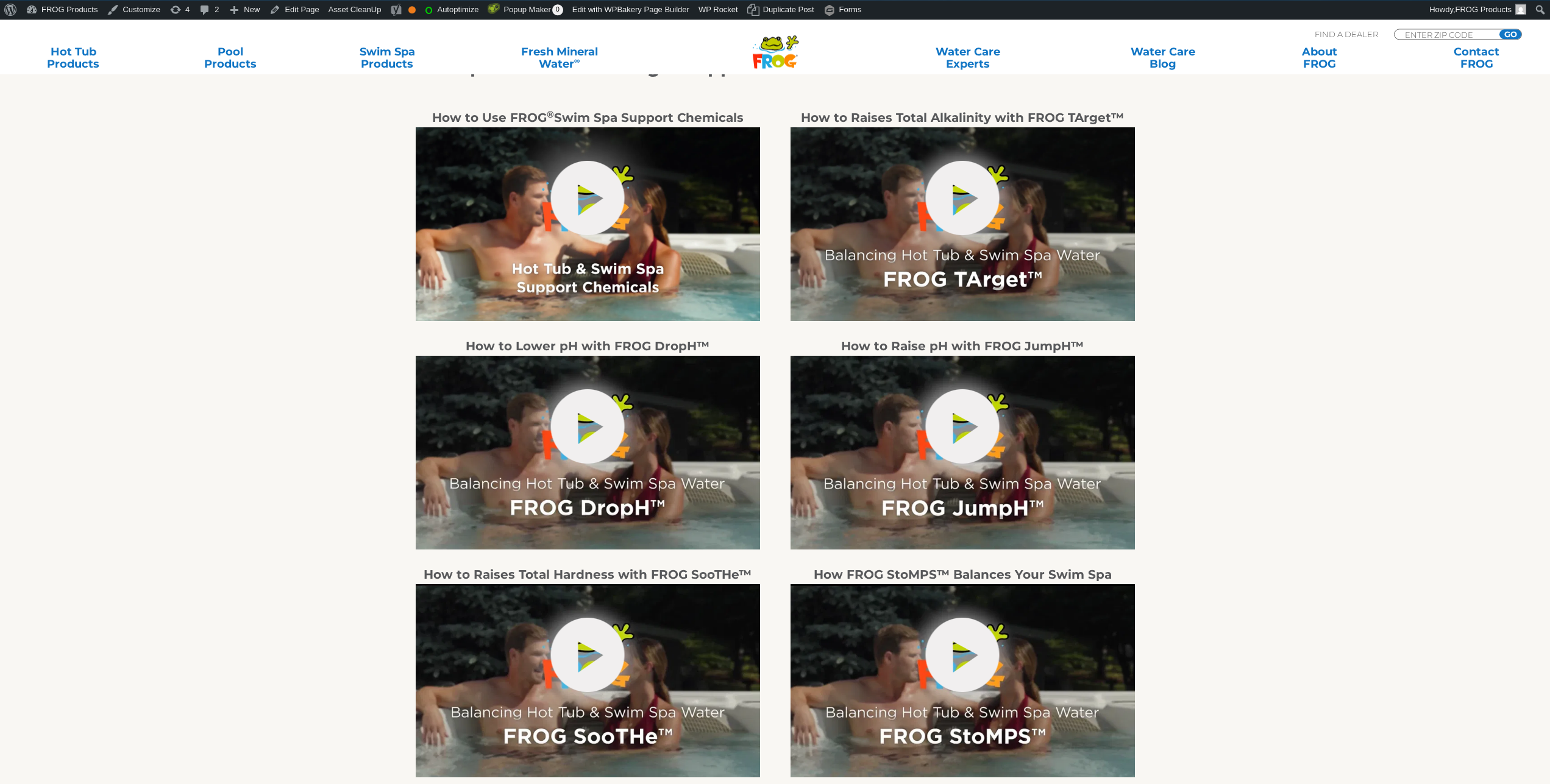
scroll to position [435, 0]
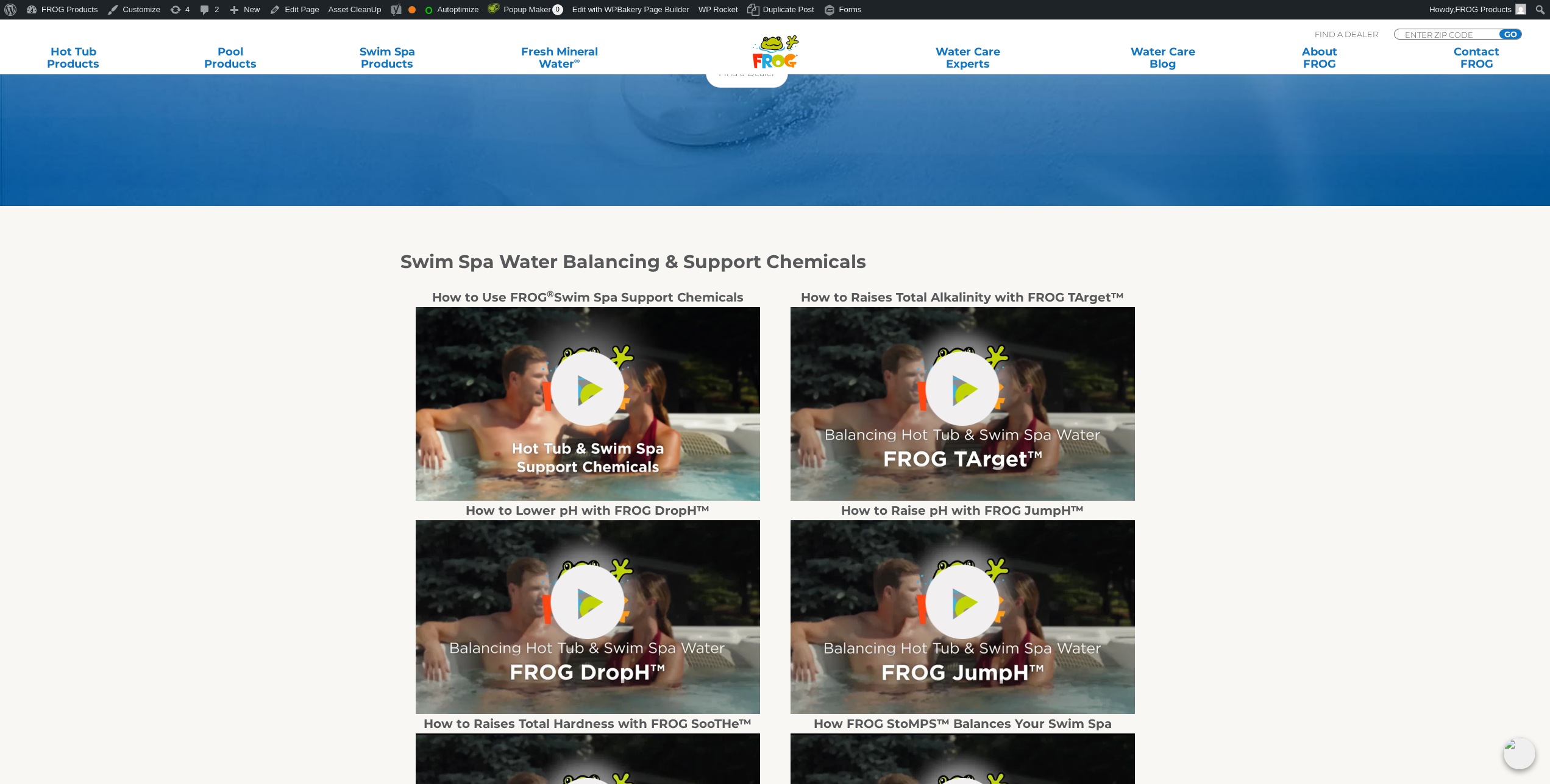
scroll to position [435, 0]
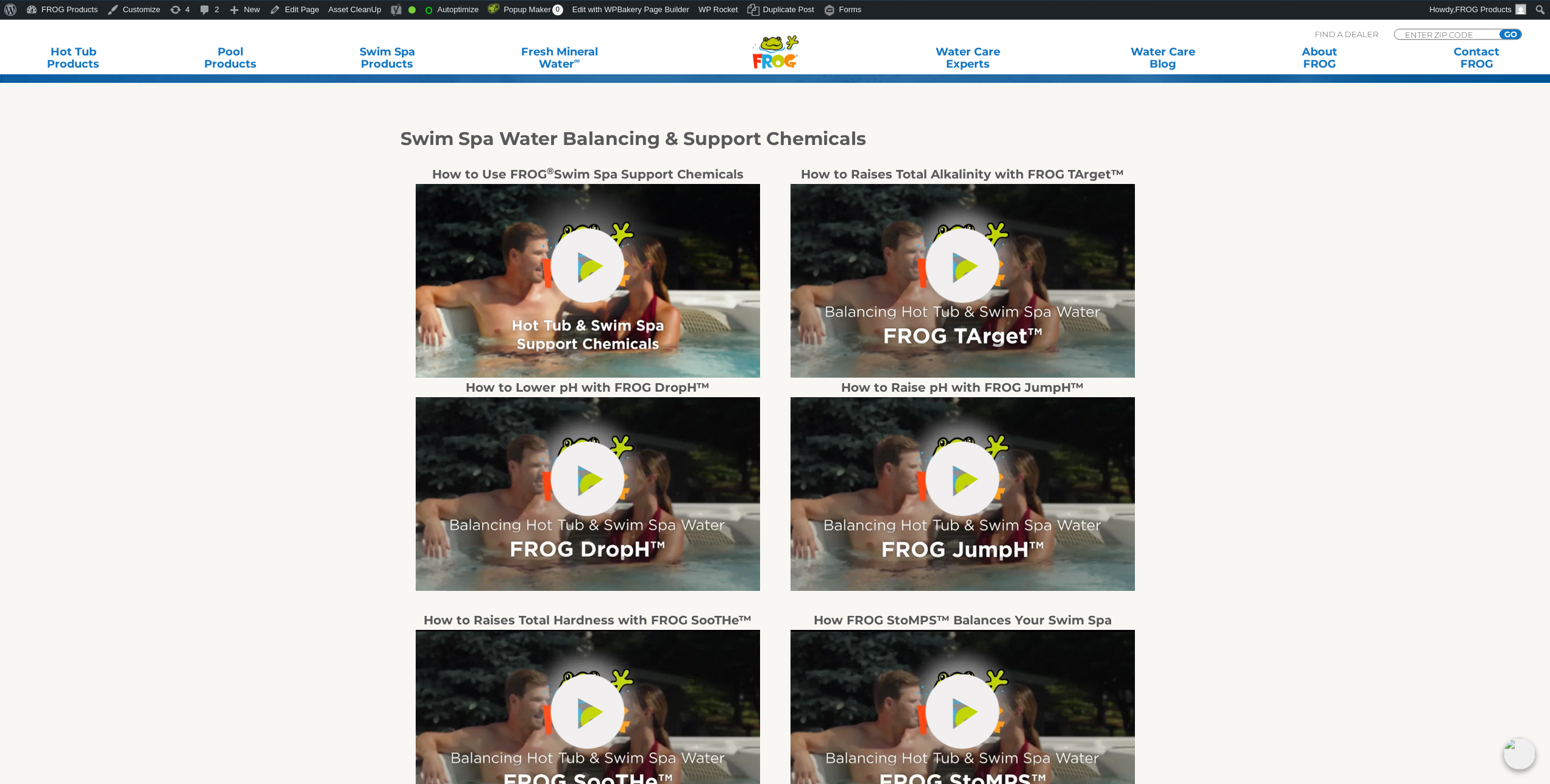
scroll to position [435, 0]
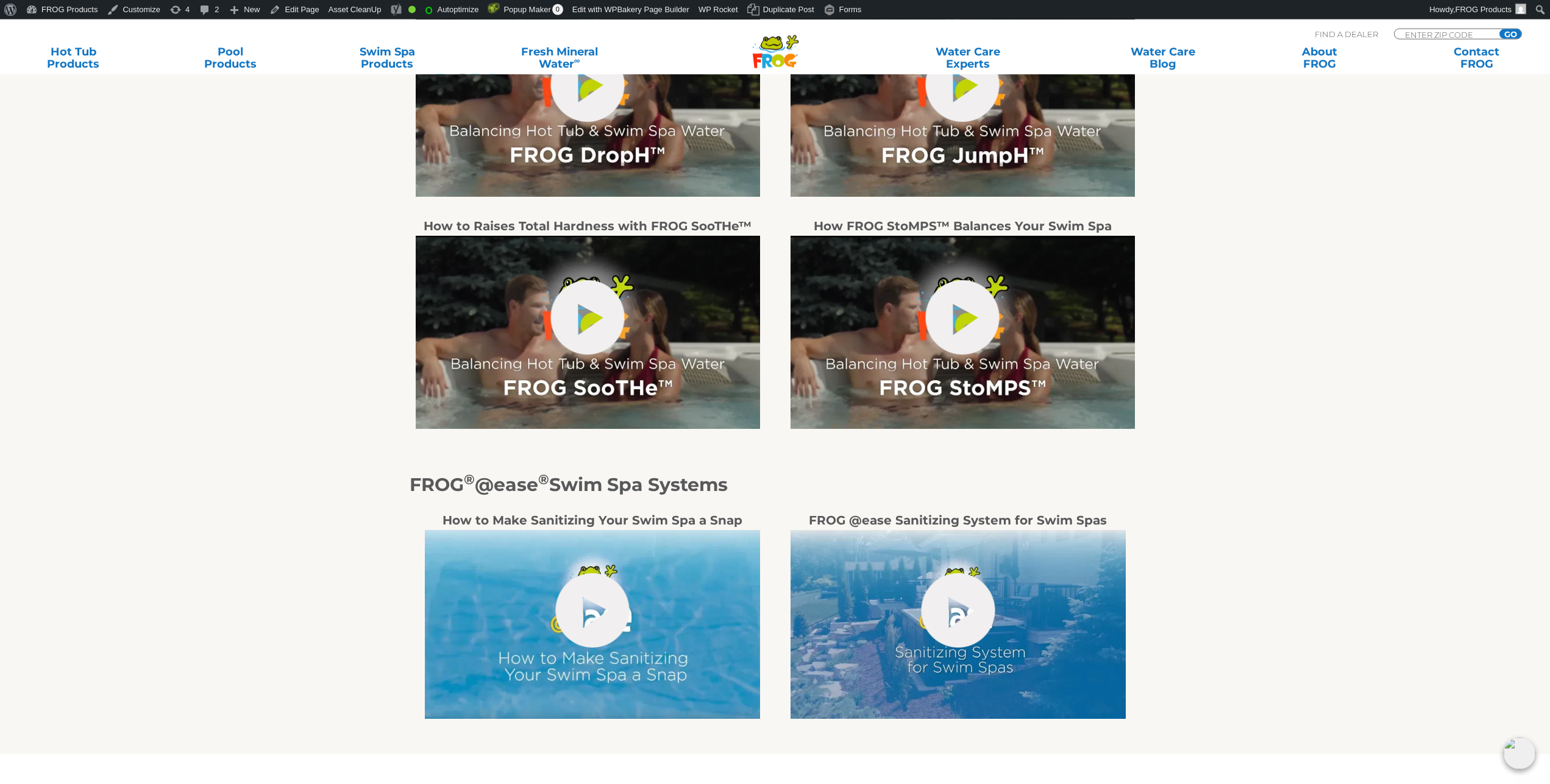
scroll to position [746, 0]
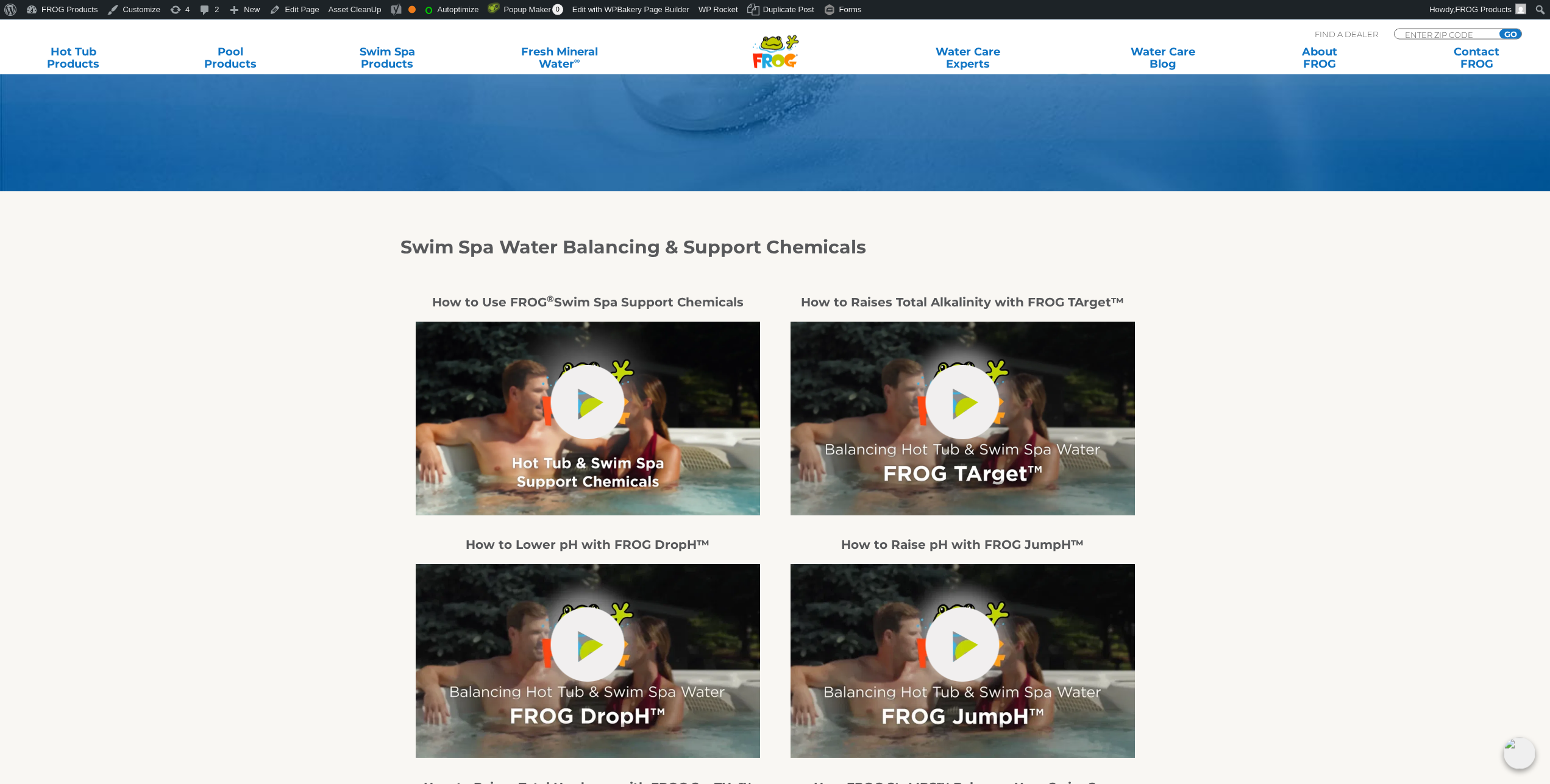
scroll to position [373, 0]
